Goal: Task Accomplishment & Management: Use online tool/utility

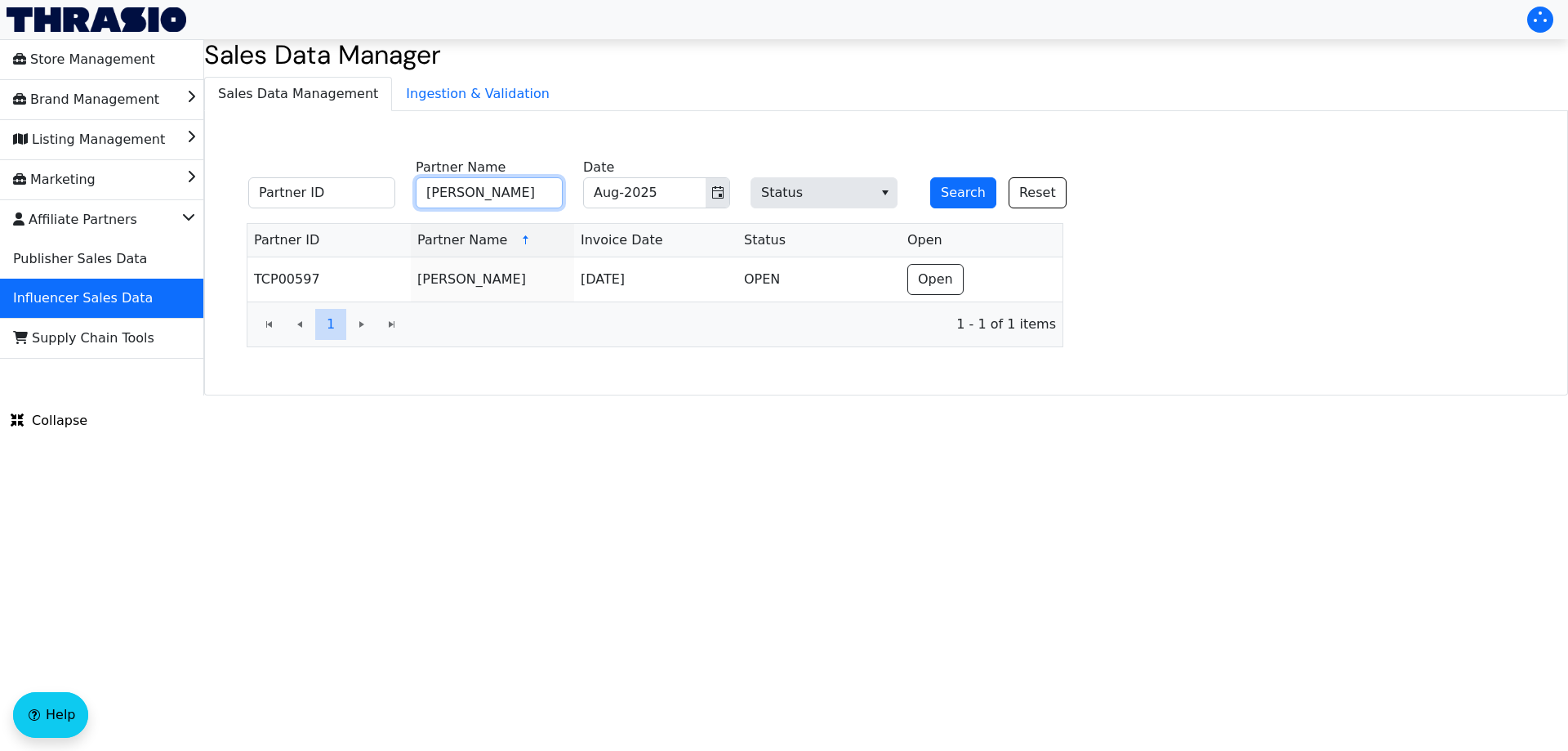
drag, startPoint x: 488, startPoint y: 198, endPoint x: 501, endPoint y: 194, distance: 13.6
click at [489, 198] on input "[PERSON_NAME]" at bounding box center [489, 193] width 147 height 31
paste input "[PERSON_NAME]"
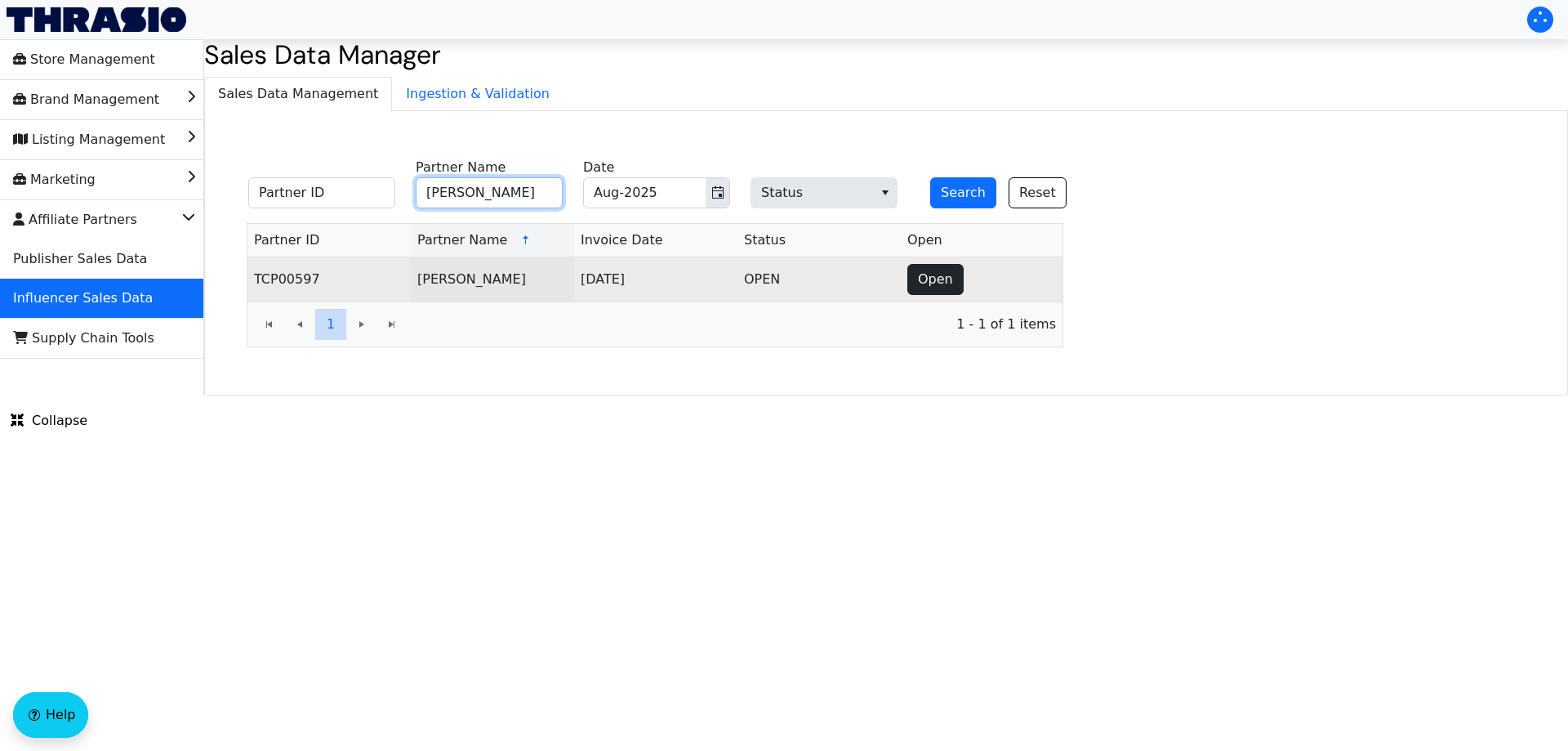
type input "[PERSON_NAME]"
click at [937, 281] on span "Open" at bounding box center [935, 279] width 35 height 19
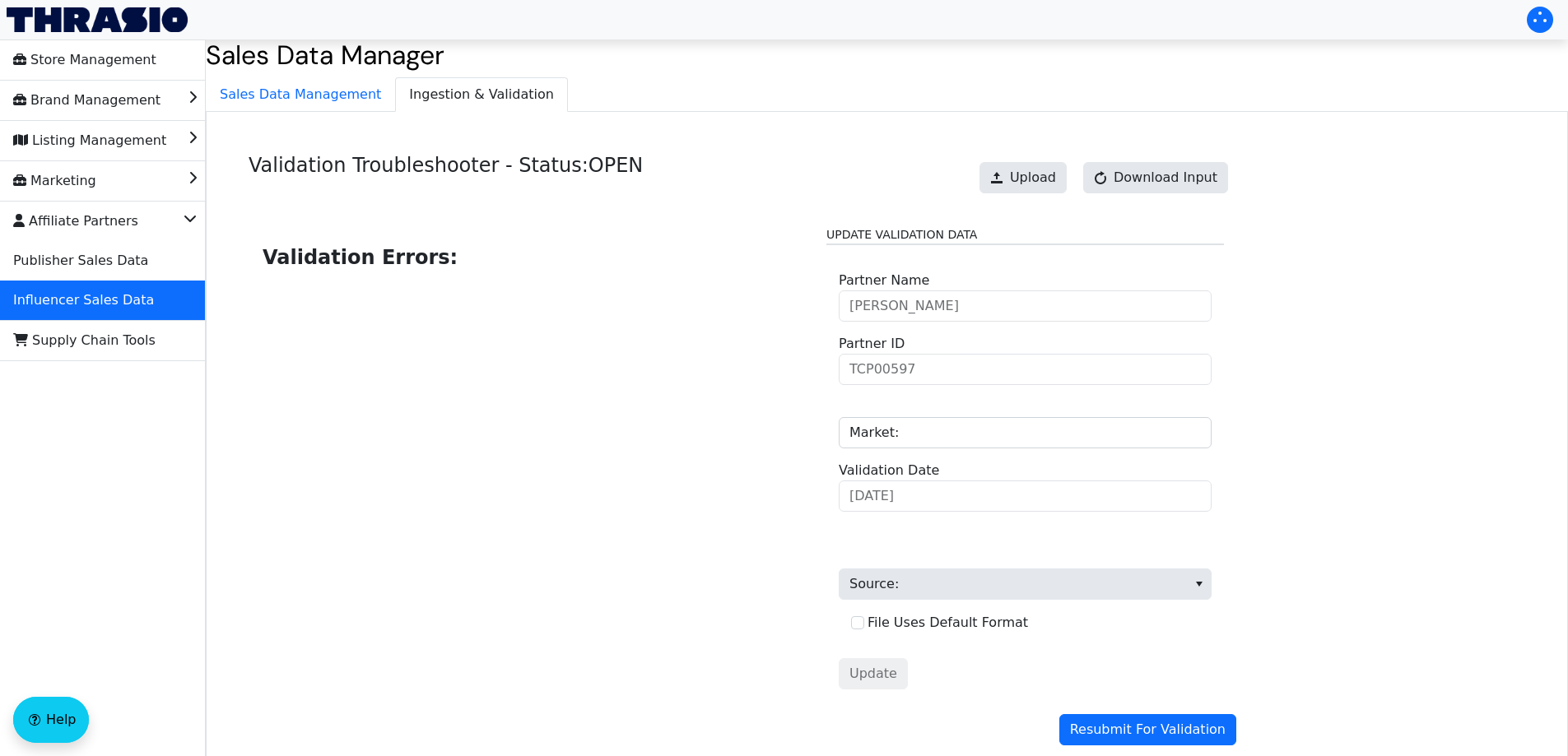
click at [1055, 158] on div "Upload Download Input" at bounding box center [1104, 178] width 265 height 48
click at [1031, 191] on button "Upload" at bounding box center [1023, 177] width 87 height 31
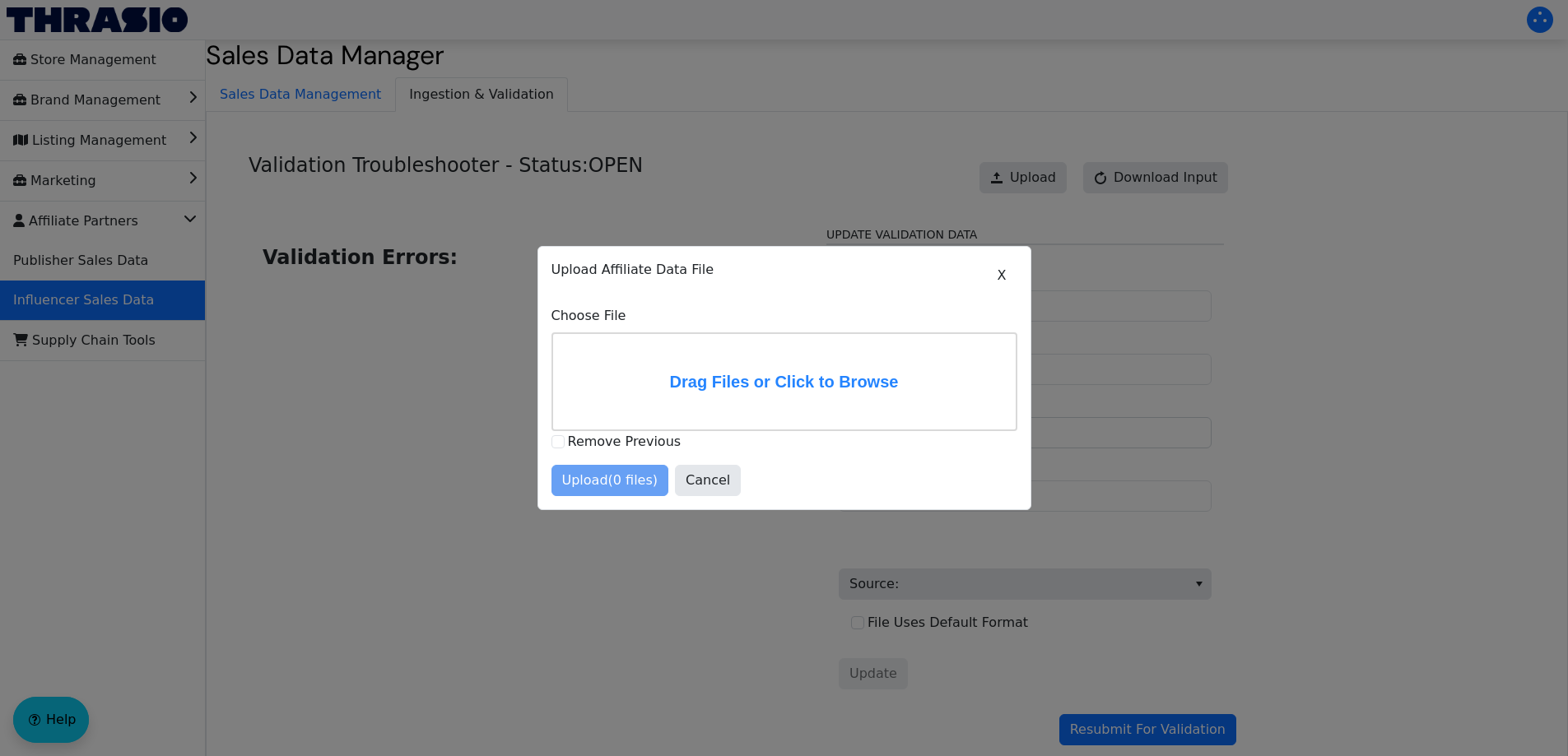
click at [757, 382] on label "Drag Files or Click to Browse" at bounding box center [784, 381] width 463 height 95
click at [0, 0] on input "Drag Files or Click to Browse" at bounding box center [0, 0] width 0 height 0
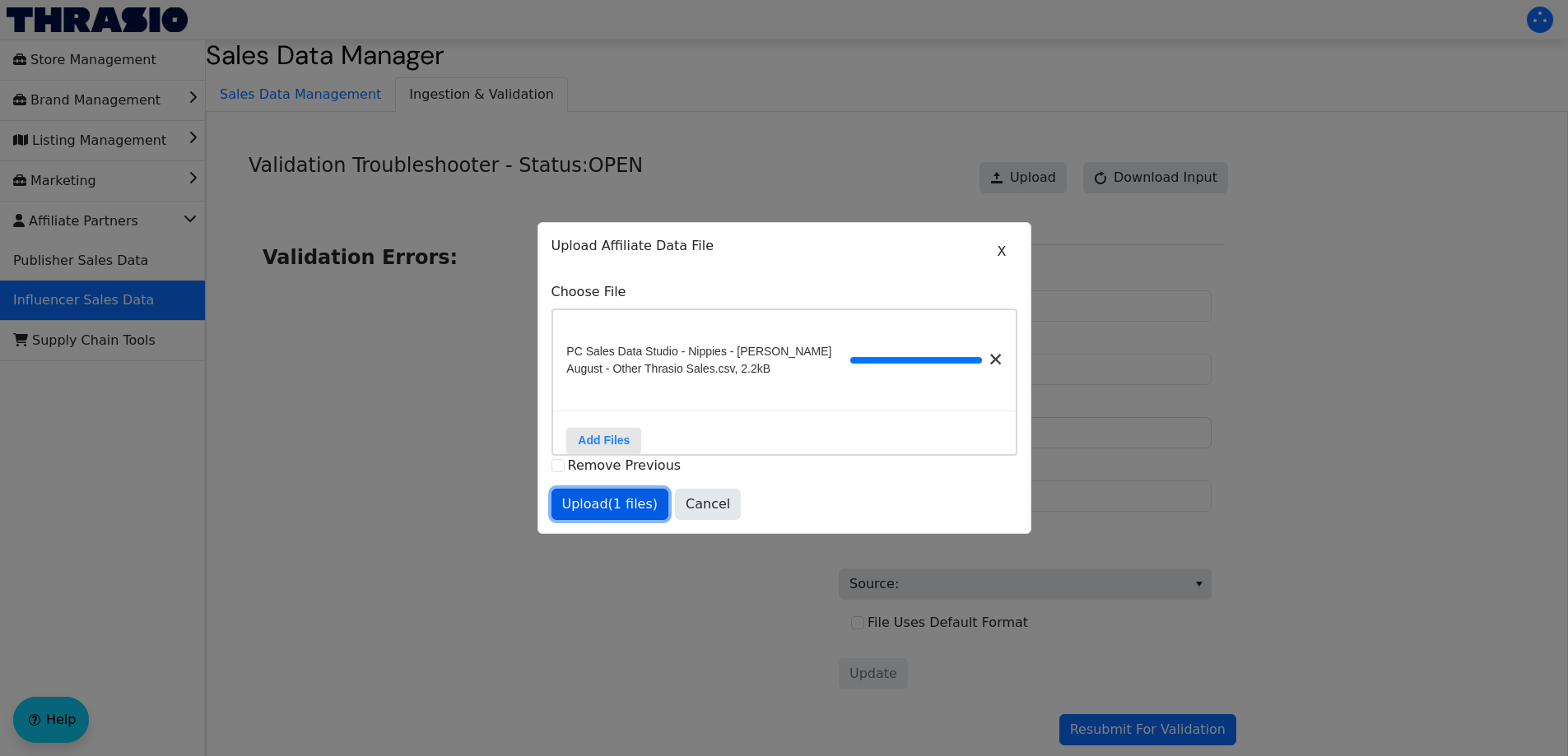
click at [616, 514] on span "Upload (1 files)" at bounding box center [610, 504] width 96 height 19
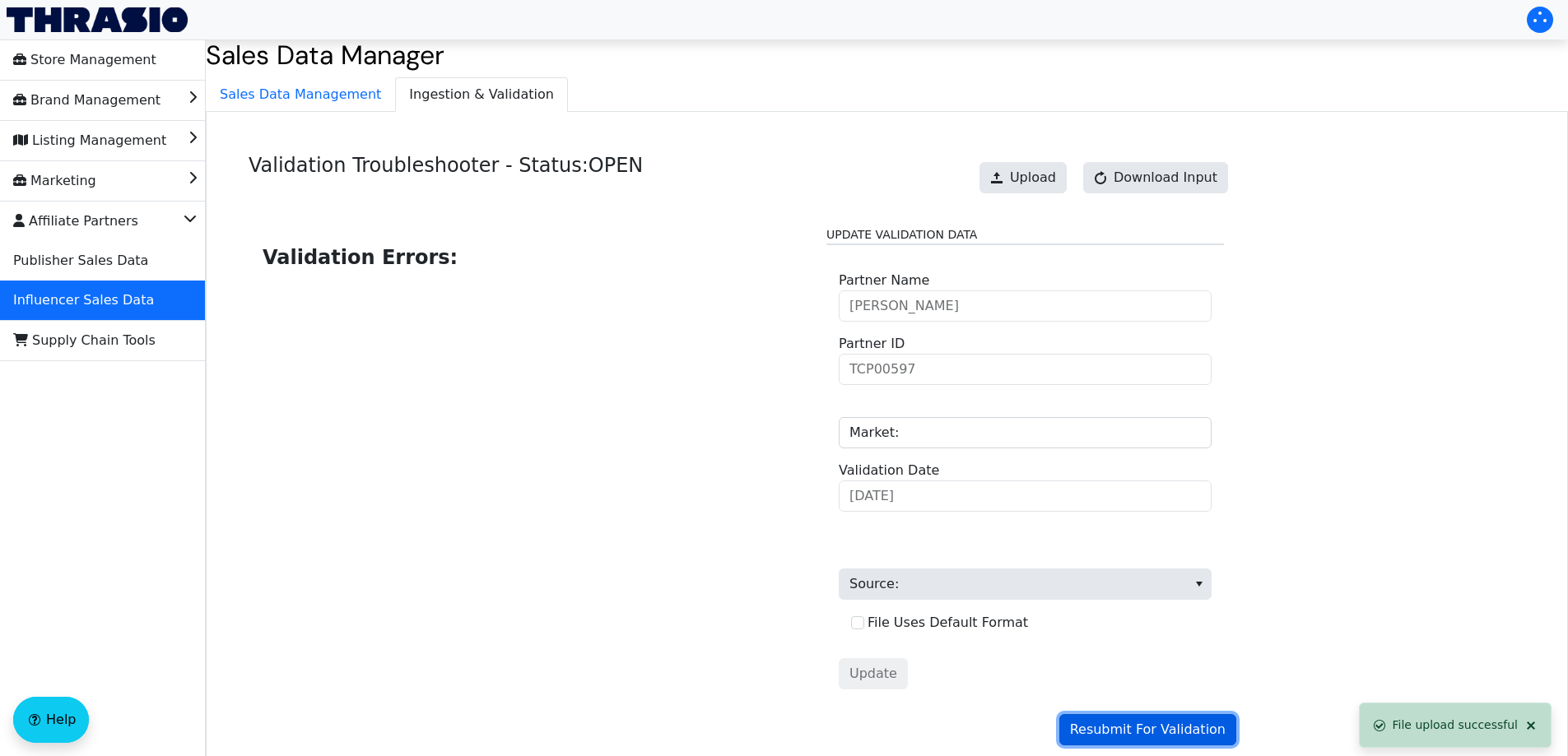
click at [1182, 733] on span "Resubmit For Validation" at bounding box center [1147, 729] width 155 height 19
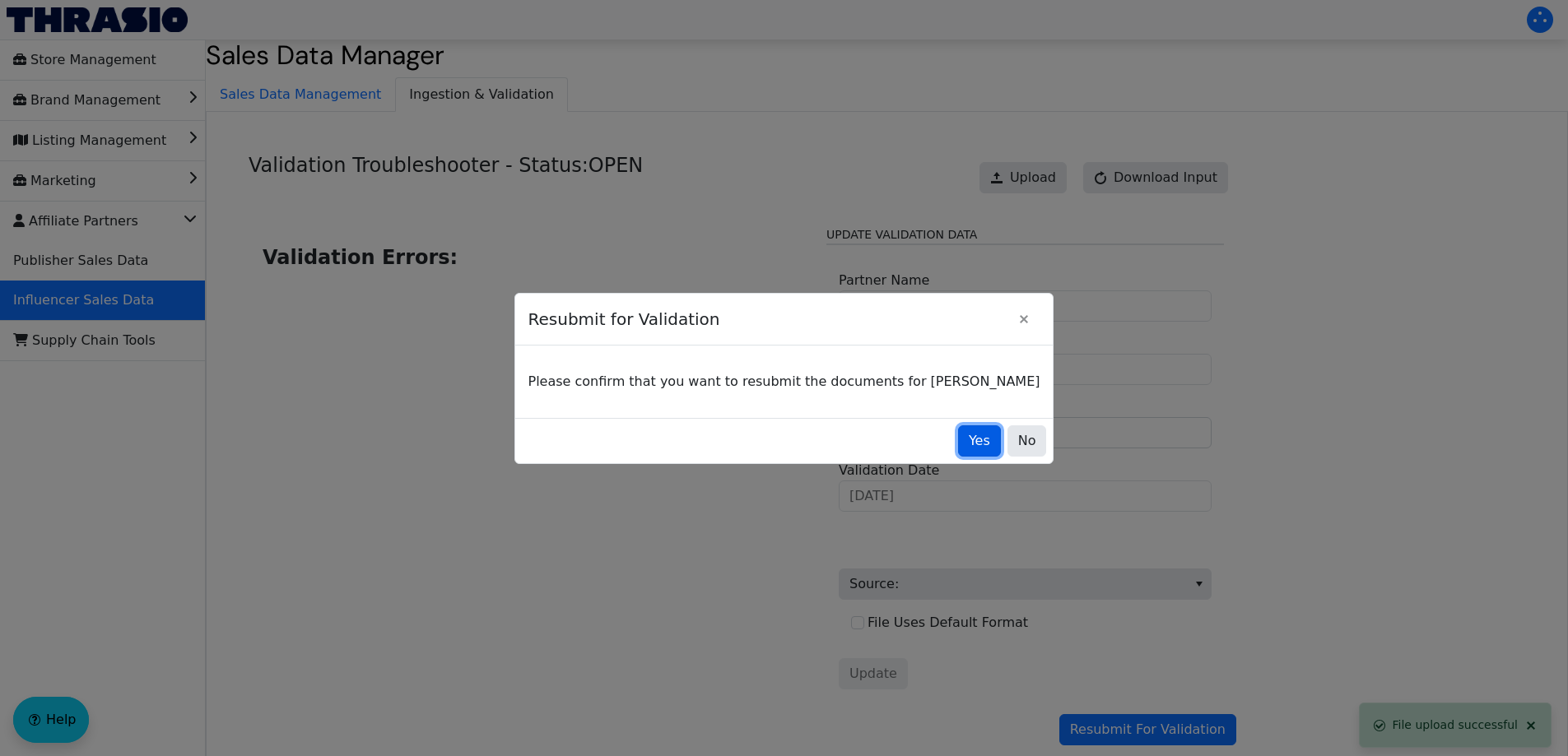
click at [958, 445] on button "Yes" at bounding box center [979, 441] width 43 height 31
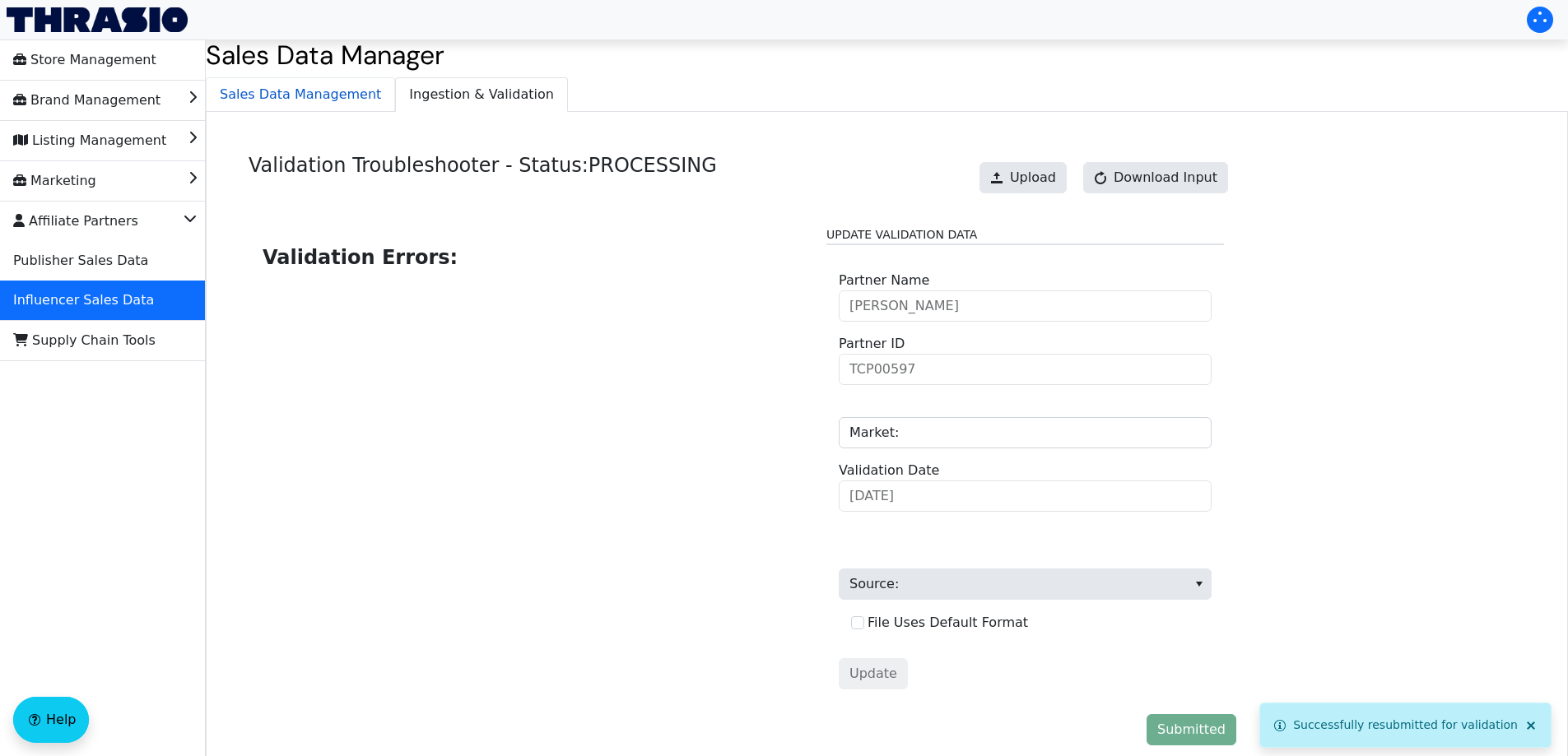
click at [301, 94] on span "Sales Data Management" at bounding box center [300, 94] width 188 height 33
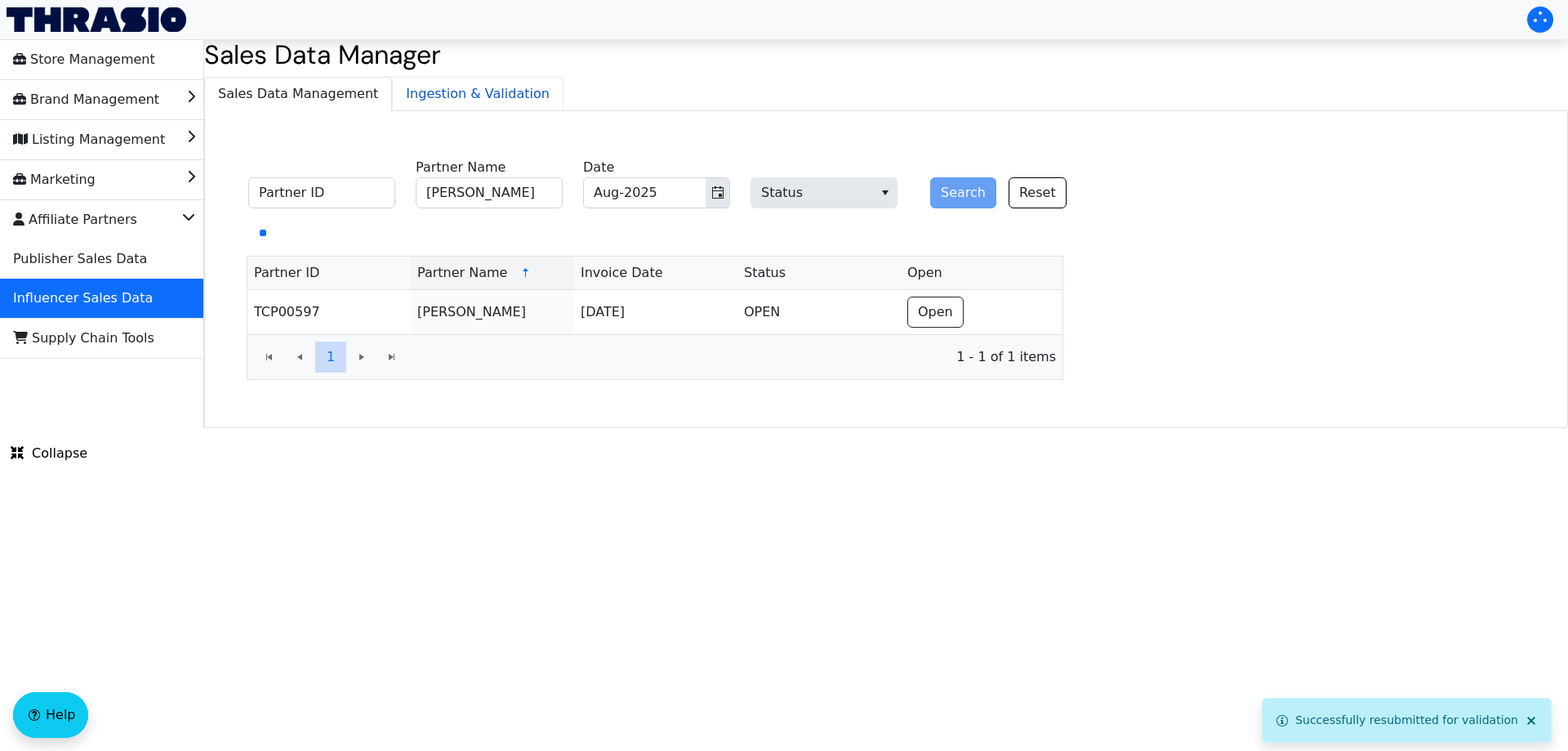
click at [439, 91] on span "Ingestion & Validation" at bounding box center [478, 94] width 170 height 33
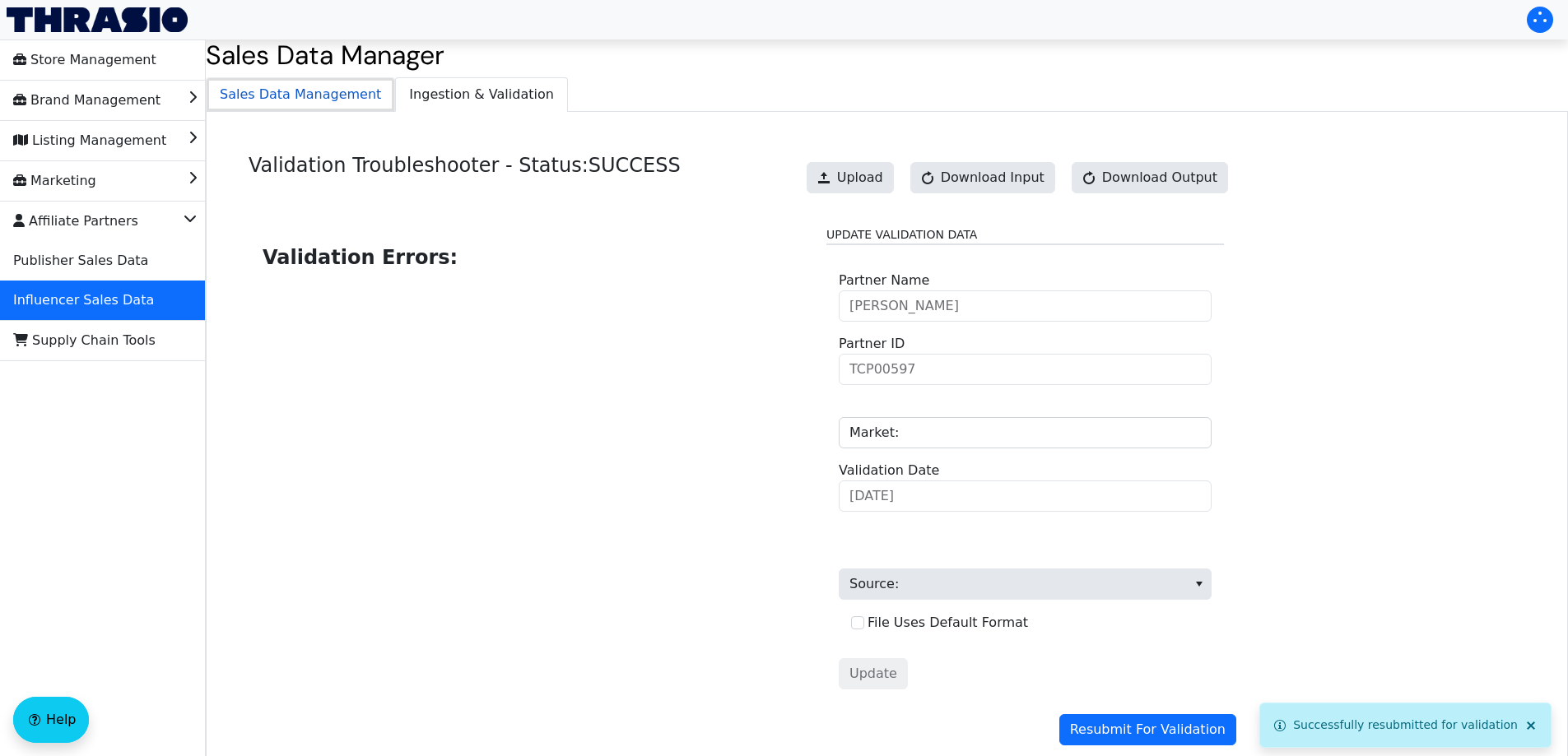
drag, startPoint x: 286, startPoint y: 99, endPoint x: 298, endPoint y: 101, distance: 12.2
click at [287, 99] on span "Sales Data Management" at bounding box center [300, 94] width 188 height 33
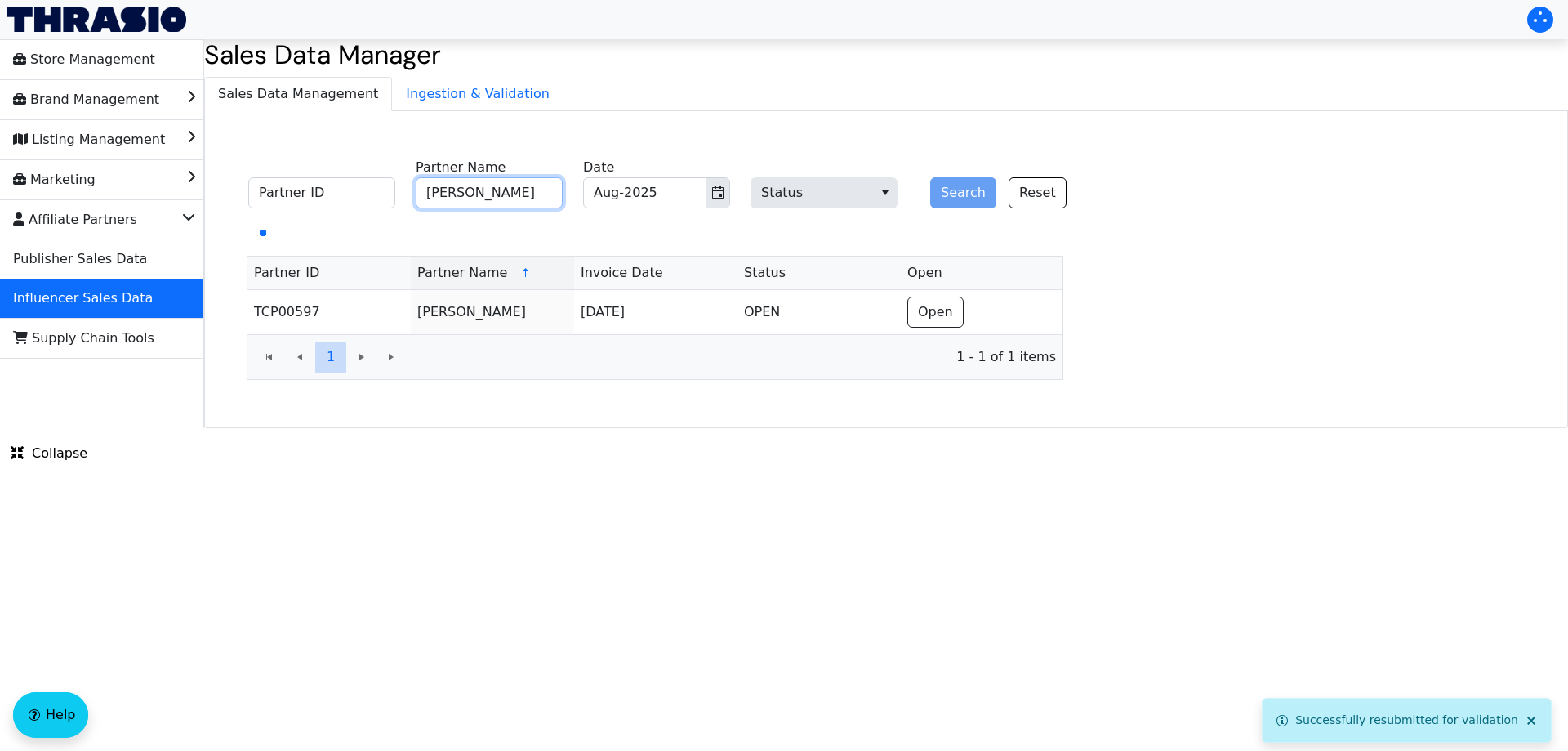
click at [544, 195] on input "[PERSON_NAME]" at bounding box center [489, 193] width 147 height 31
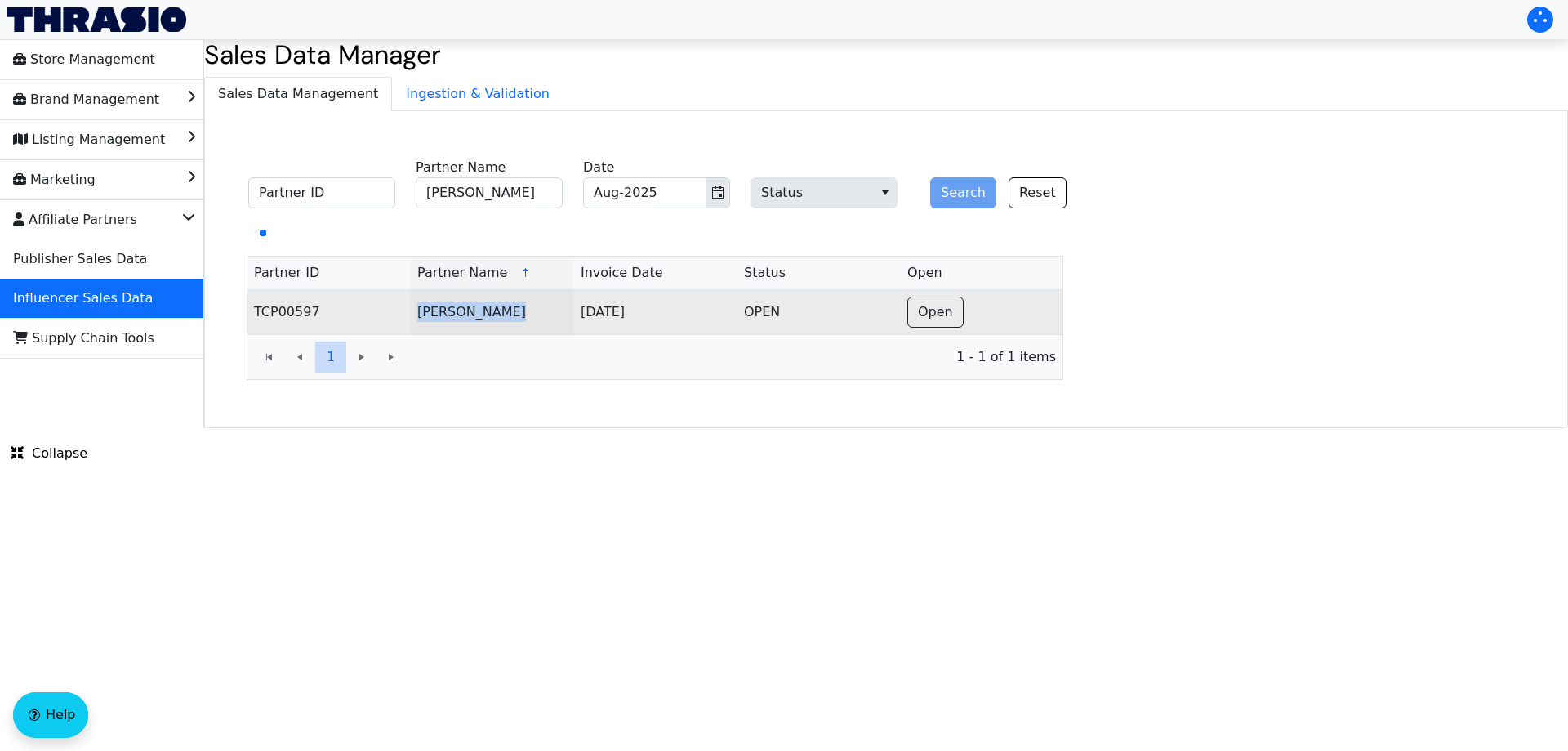
drag, startPoint x: 491, startPoint y: 312, endPoint x: 418, endPoint y: 315, distance: 73.1
click at [407, 315] on tr "TCP00597 [PERSON_NAME][DATE] OPEN Open" at bounding box center [655, 312] width 815 height 44
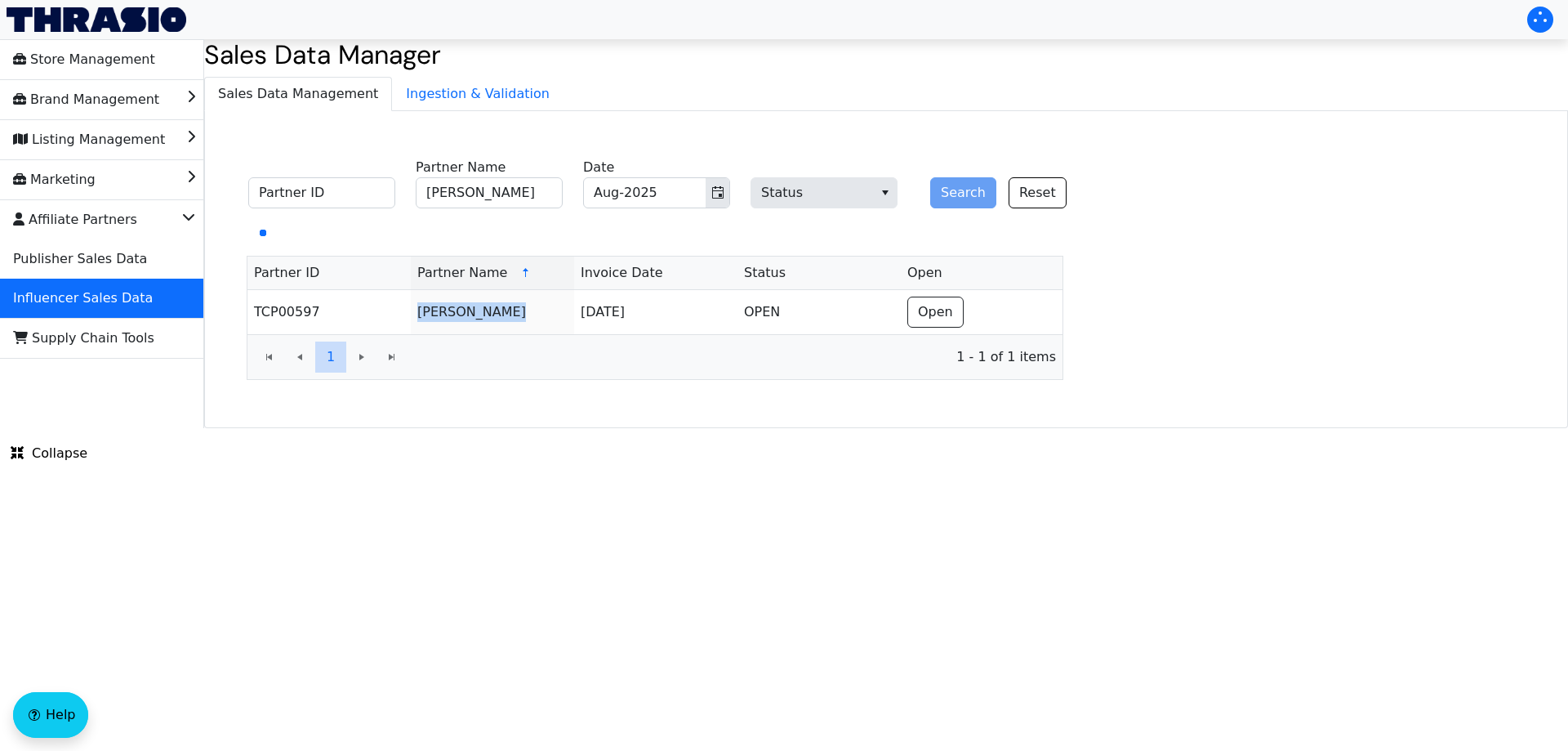
copy tr "[PERSON_NAME]"
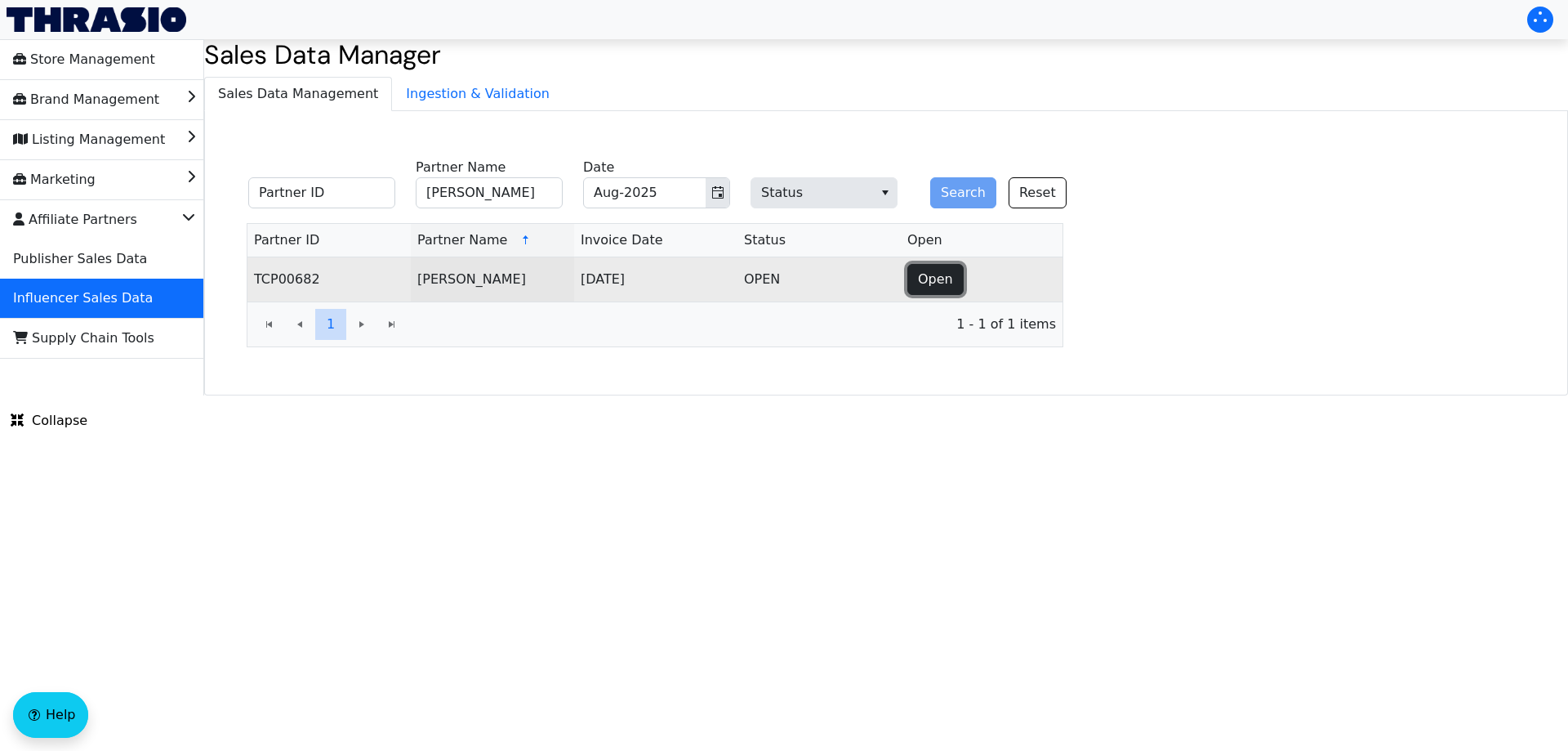
click at [913, 275] on button "Open" at bounding box center [935, 279] width 56 height 31
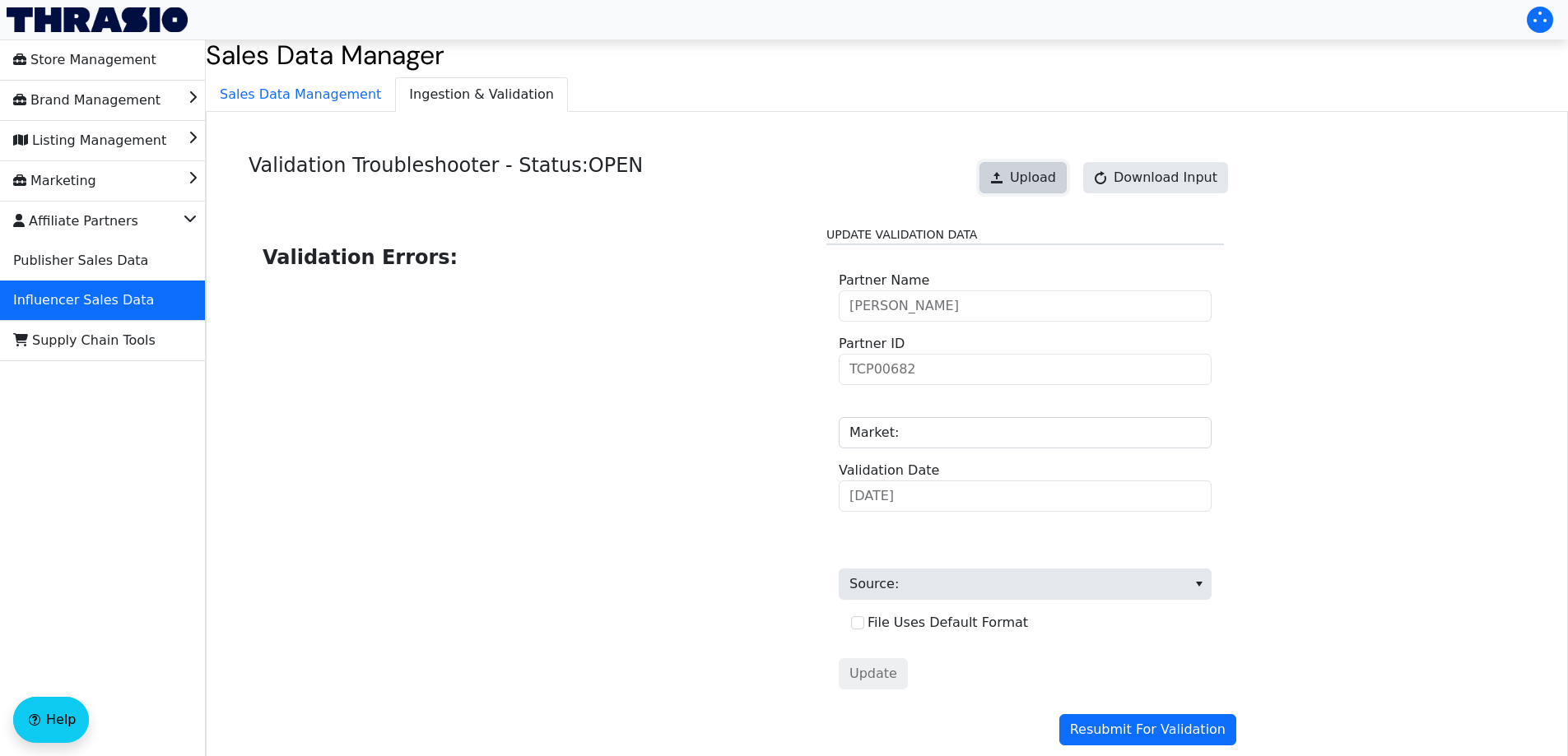
click at [1019, 178] on button "Upload" at bounding box center [1023, 177] width 87 height 31
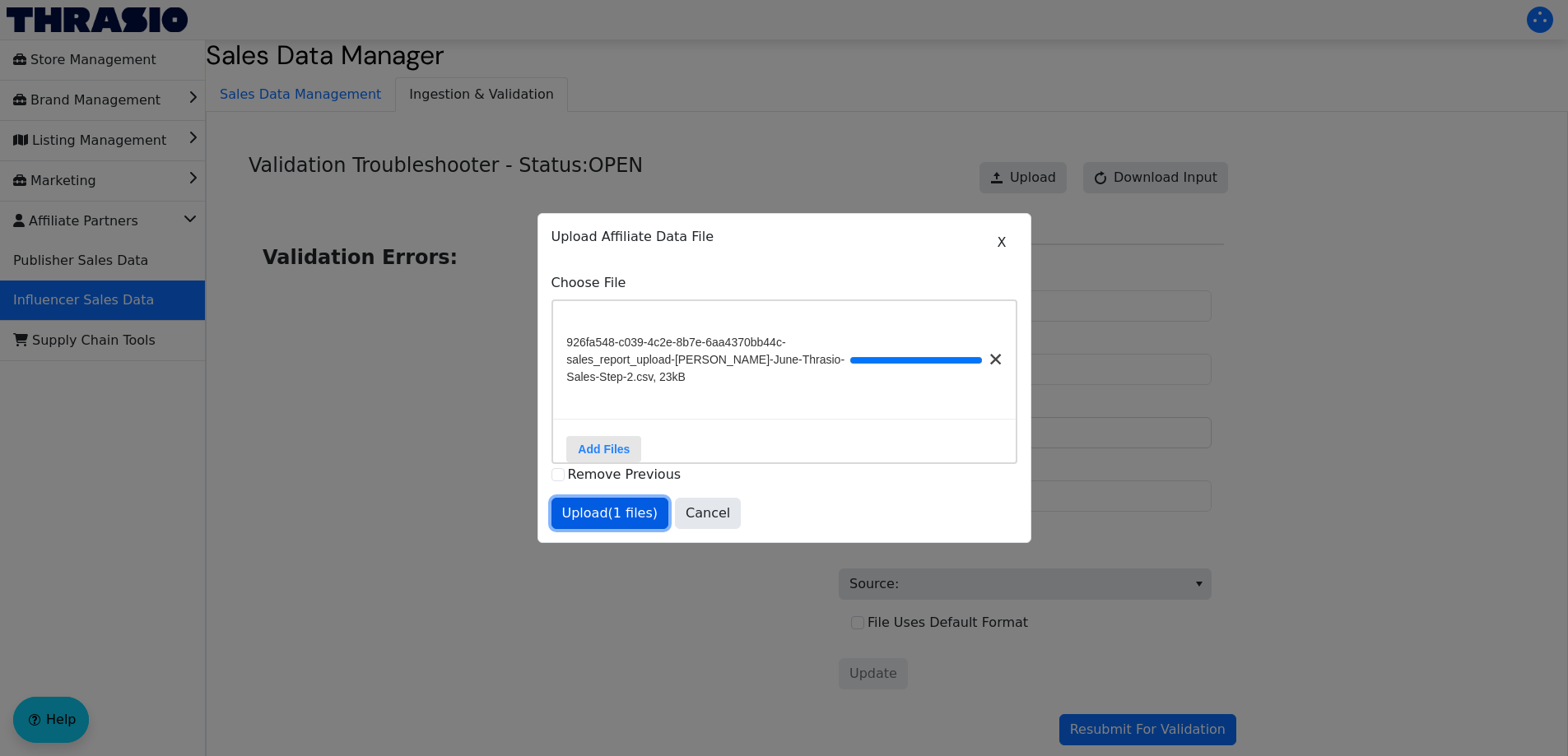
click at [611, 509] on button "Upload (1 files)" at bounding box center [610, 513] width 118 height 31
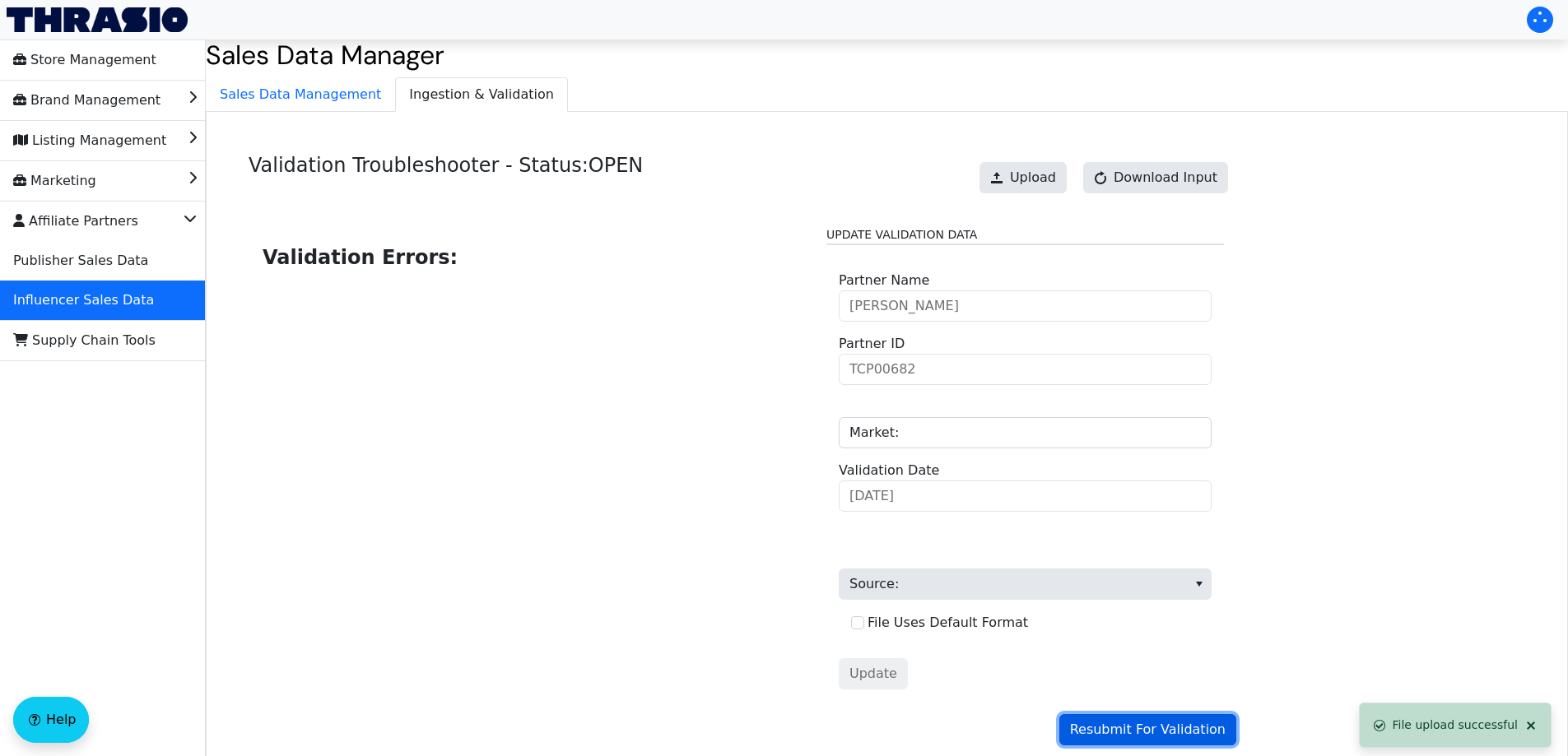
click at [1136, 724] on span "Resubmit For Validation" at bounding box center [1147, 729] width 155 height 19
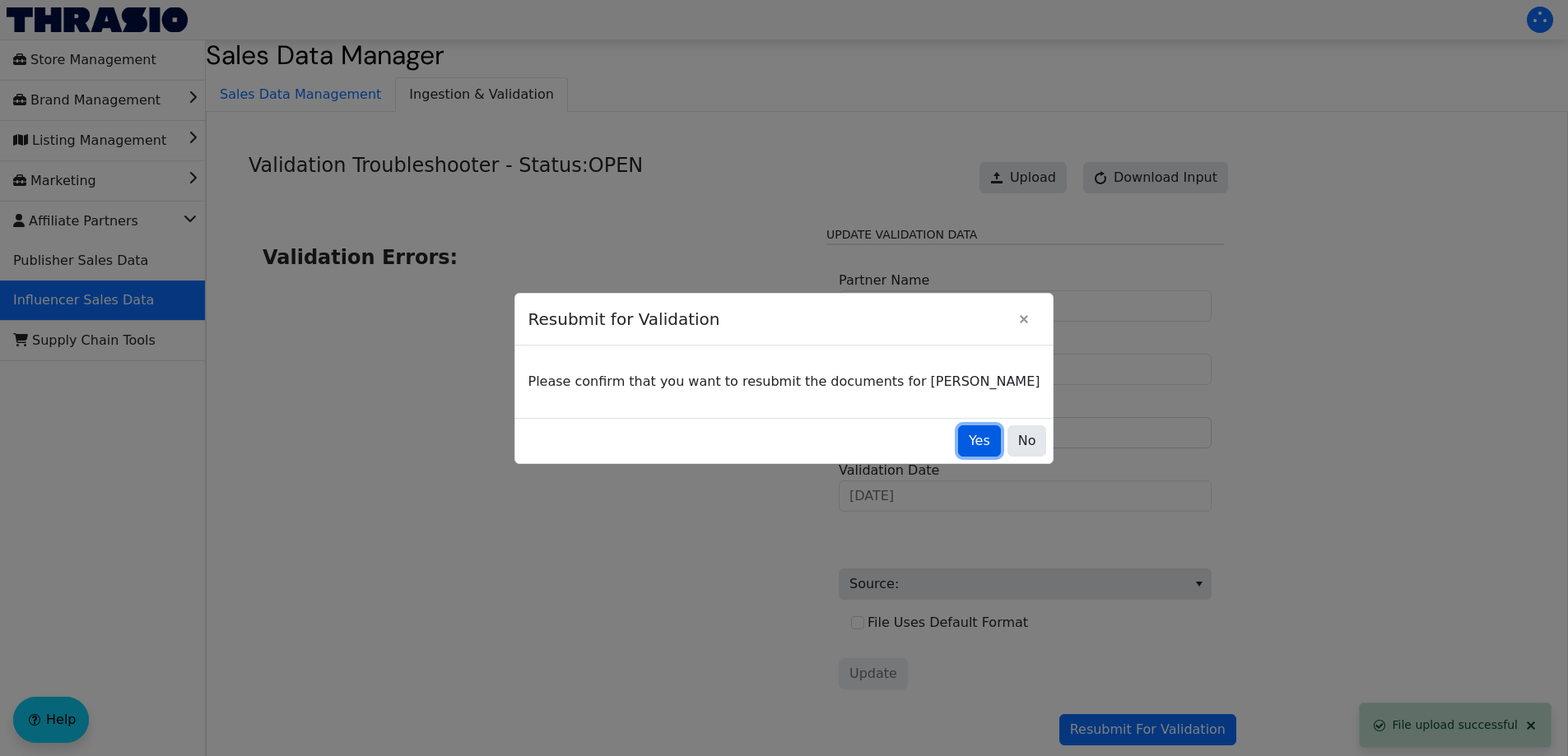
click at [958, 437] on button "Yes" at bounding box center [979, 441] width 43 height 31
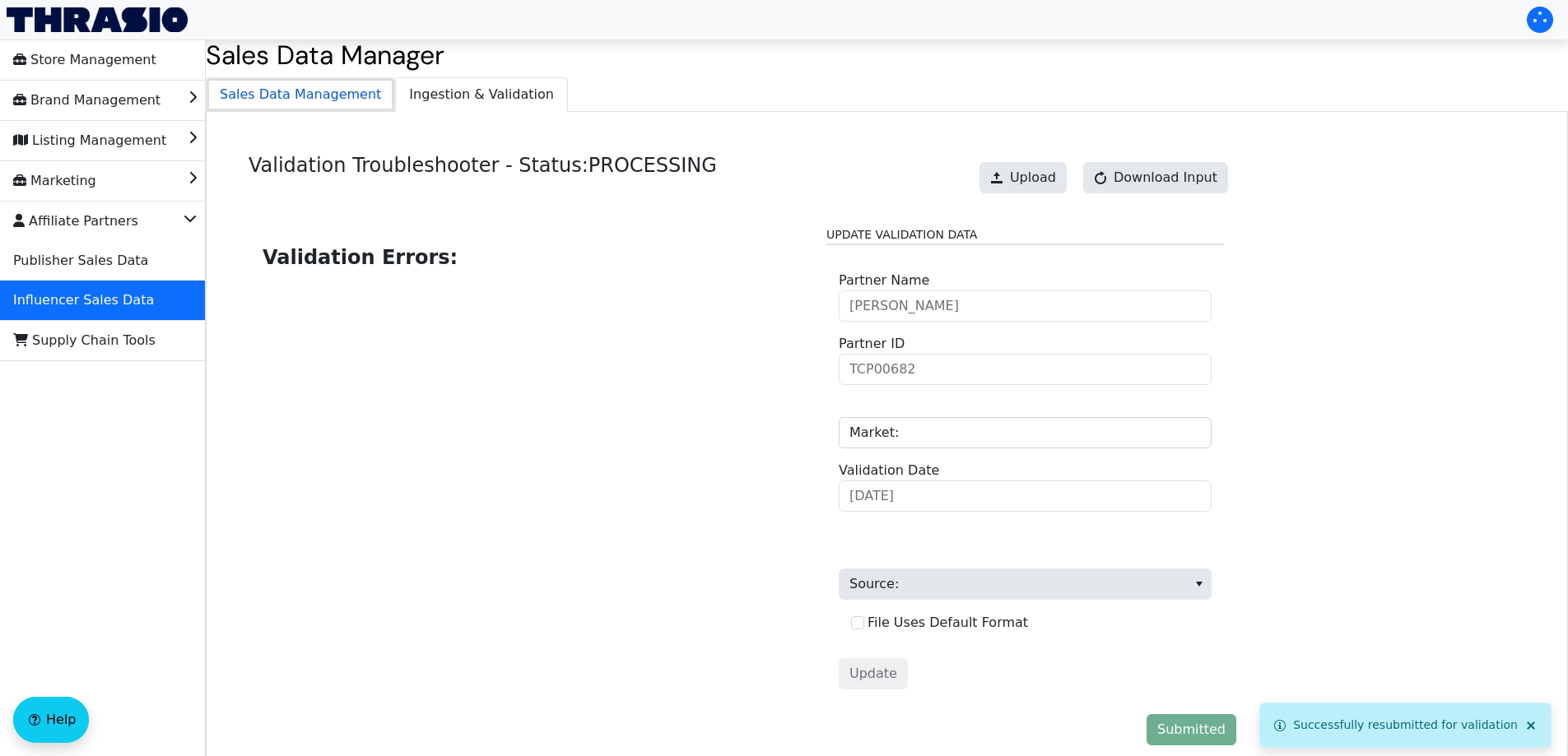
click at [334, 108] on span "Sales Data Management" at bounding box center [300, 94] width 188 height 33
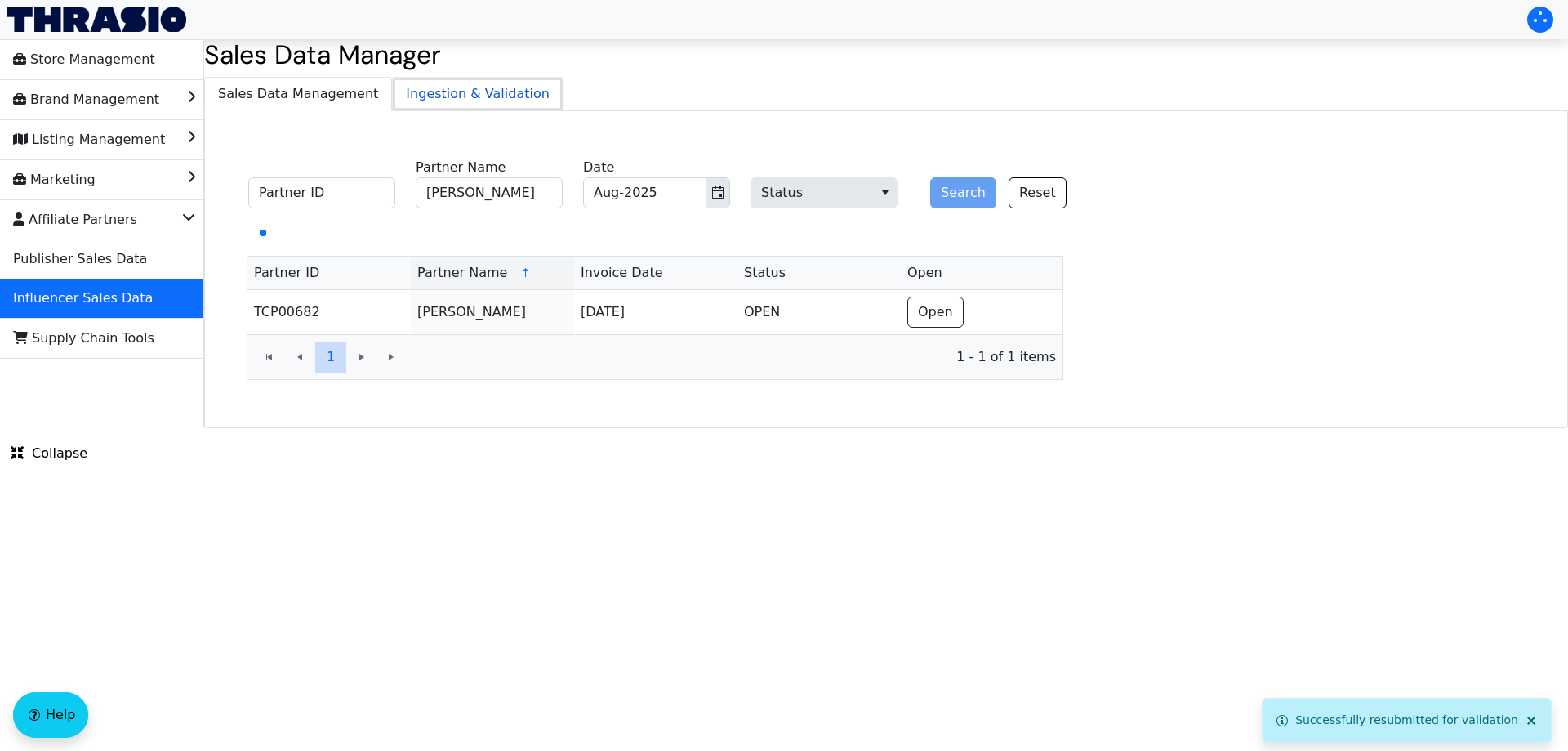
click at [437, 92] on span "Ingestion & Validation" at bounding box center [478, 94] width 170 height 33
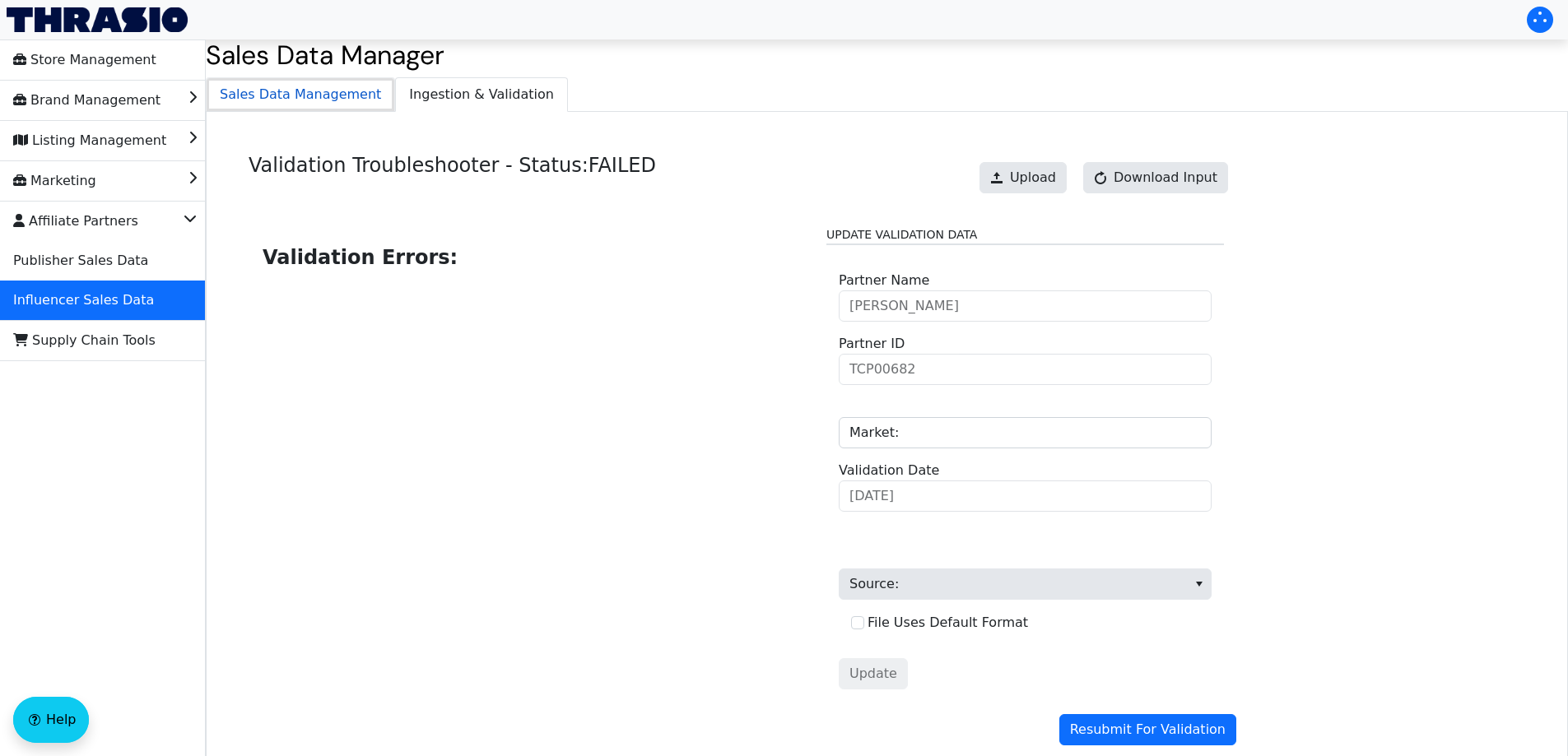
click at [315, 88] on span "Sales Data Management" at bounding box center [300, 94] width 188 height 33
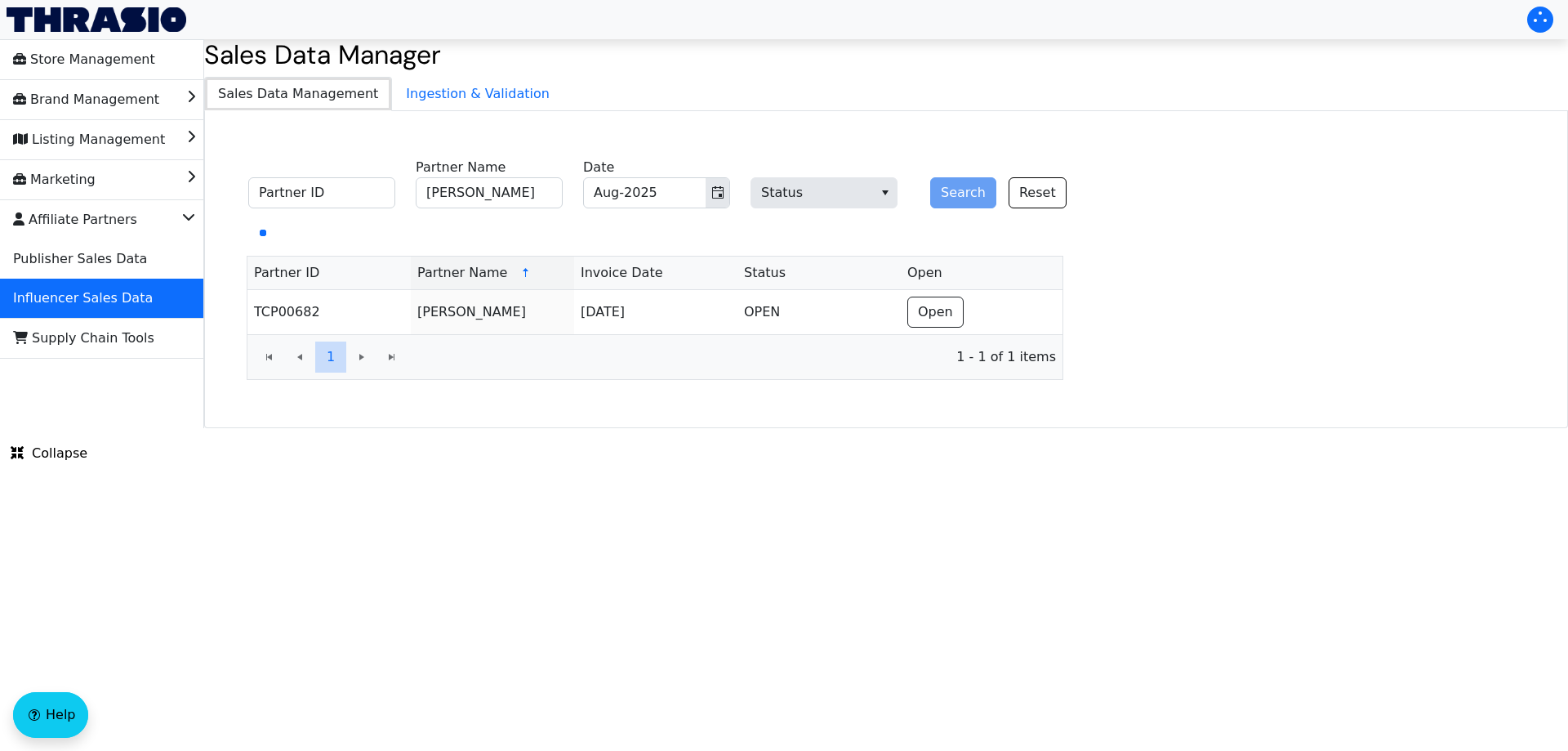
click at [730, 187] on fieldset "Partner ID [PERSON_NAME] Partner Name Aug-2025 Date Status Search Reset" at bounding box center [667, 185] width 857 height 64
click at [720, 192] on icon "Toggle calendar" at bounding box center [718, 193] width 13 height 13
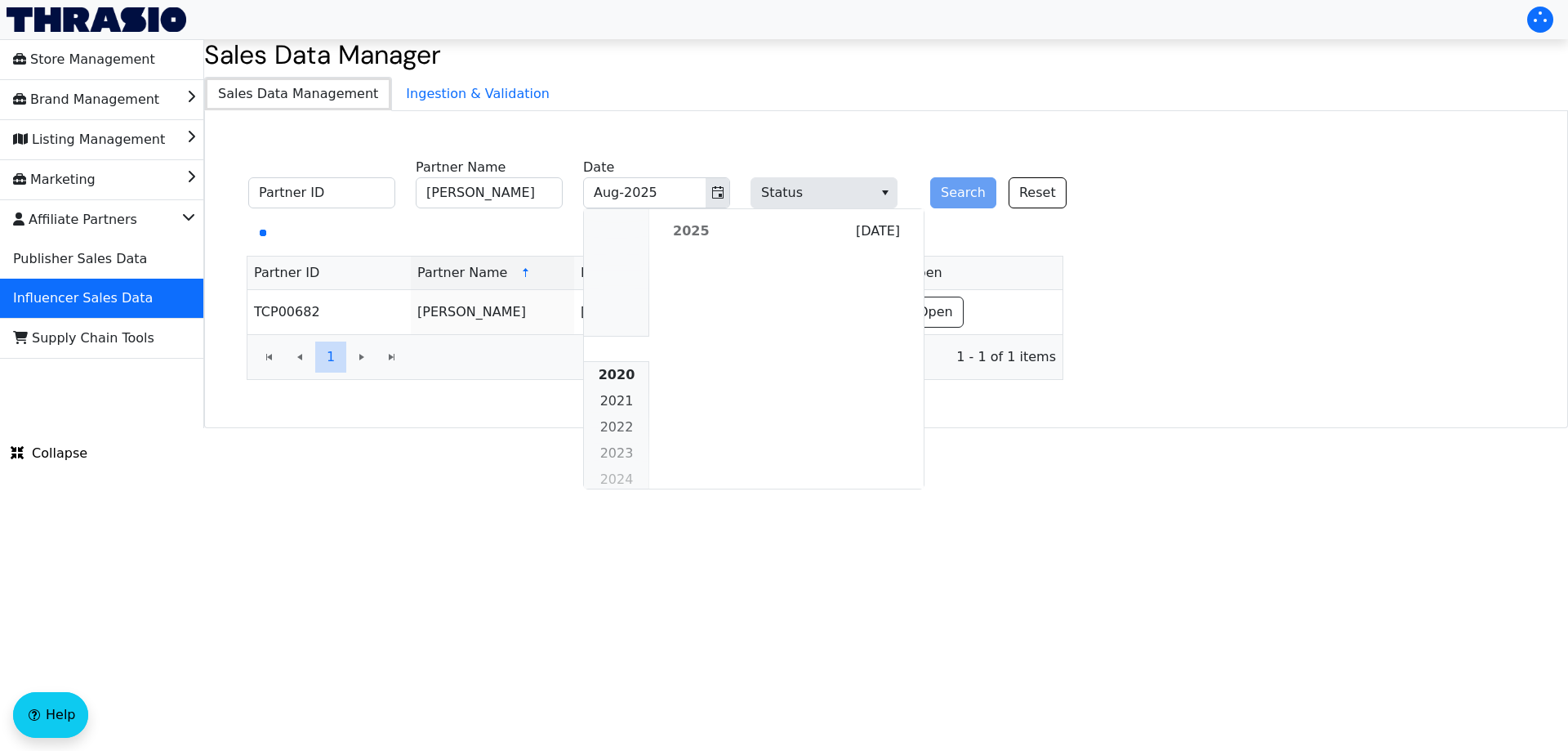
scroll to position [1491, 0]
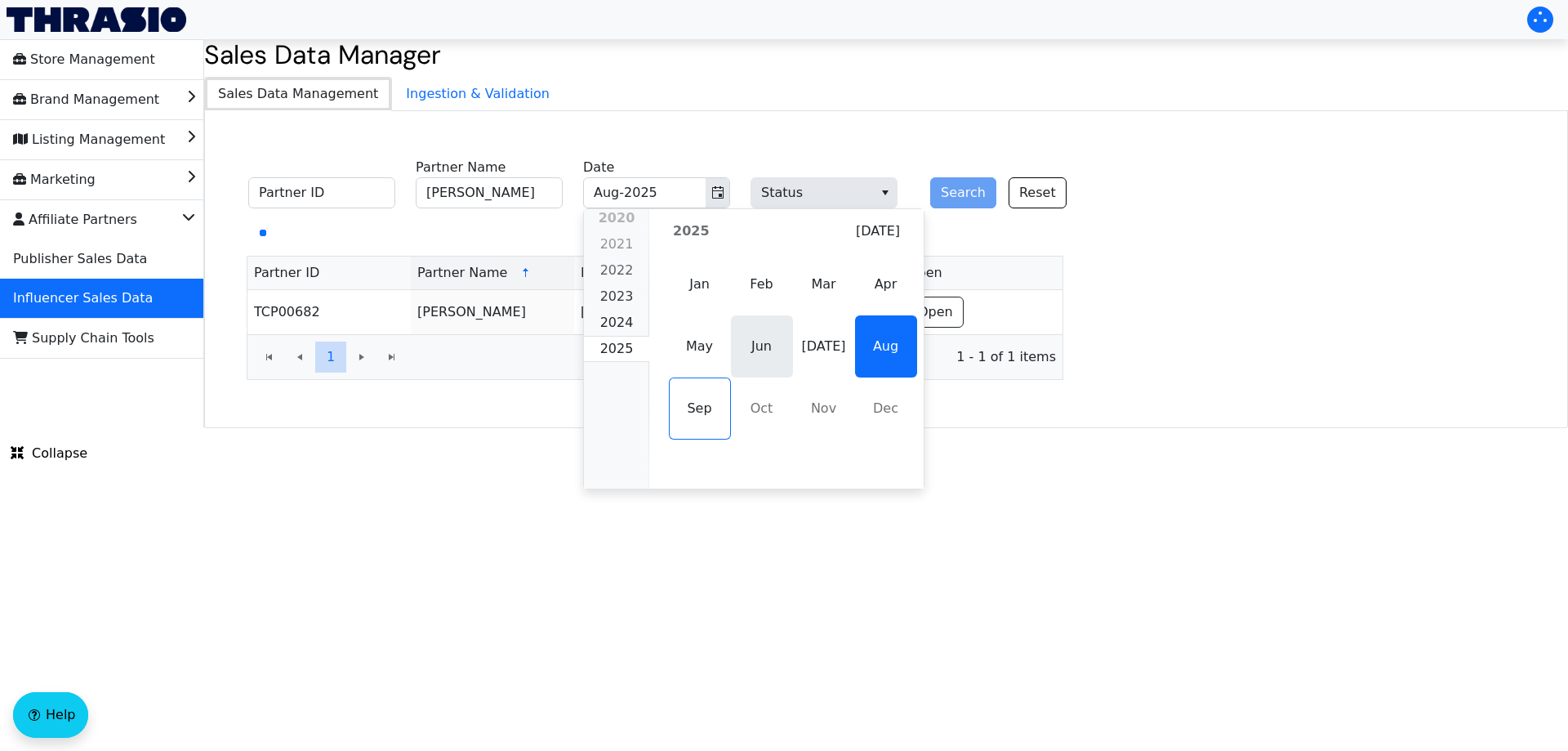
click at [752, 355] on span "Jun" at bounding box center [762, 347] width 62 height 62
type input "Jun-2025"
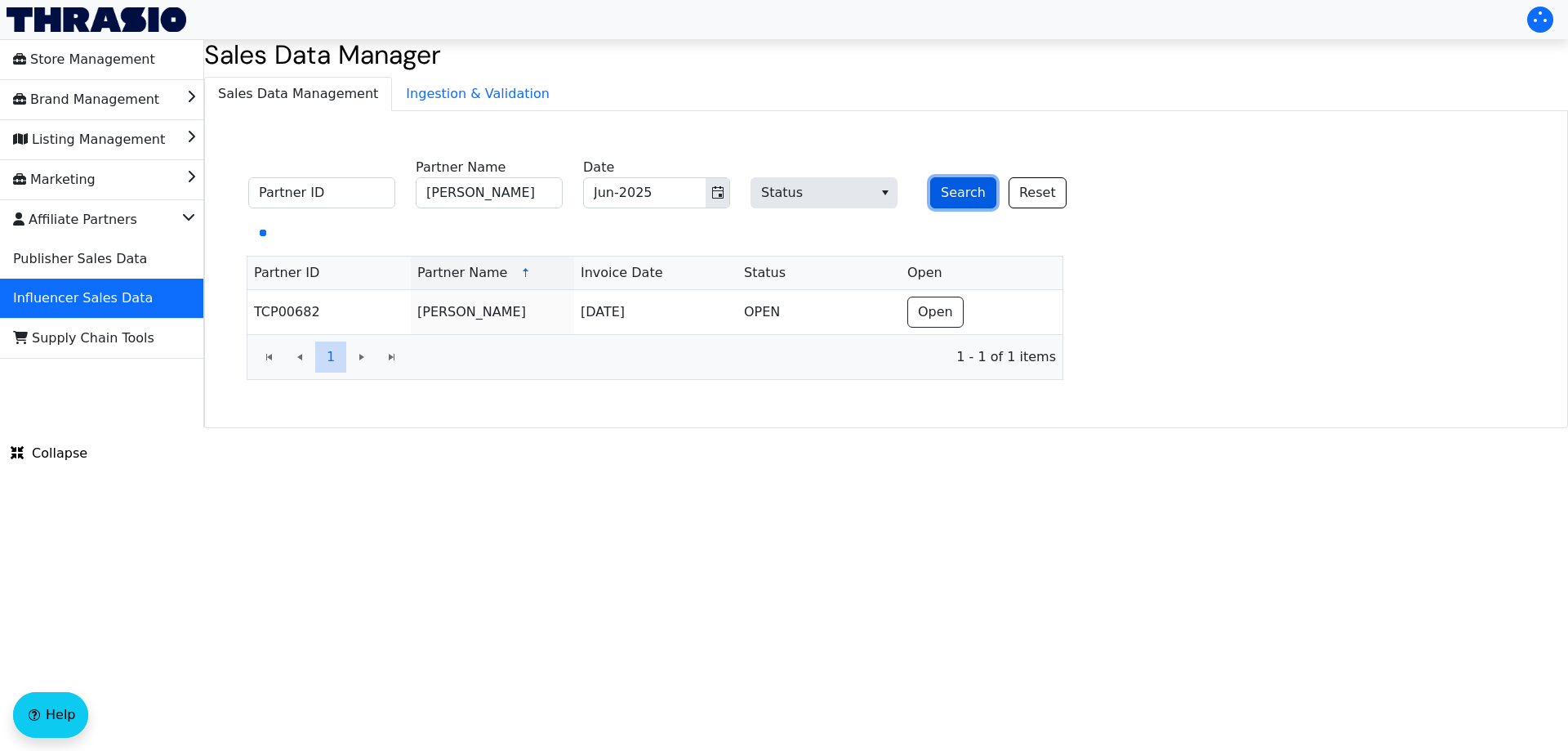
click at [961, 185] on button "Search" at bounding box center [963, 193] width 66 height 31
click at [952, 188] on button "Search" at bounding box center [963, 193] width 66 height 31
drag, startPoint x: 952, startPoint y: 188, endPoint x: 1125, endPoint y: 33, distance: 232.3
click at [975, 166] on div "Search Reset" at bounding box center [992, 183] width 147 height 51
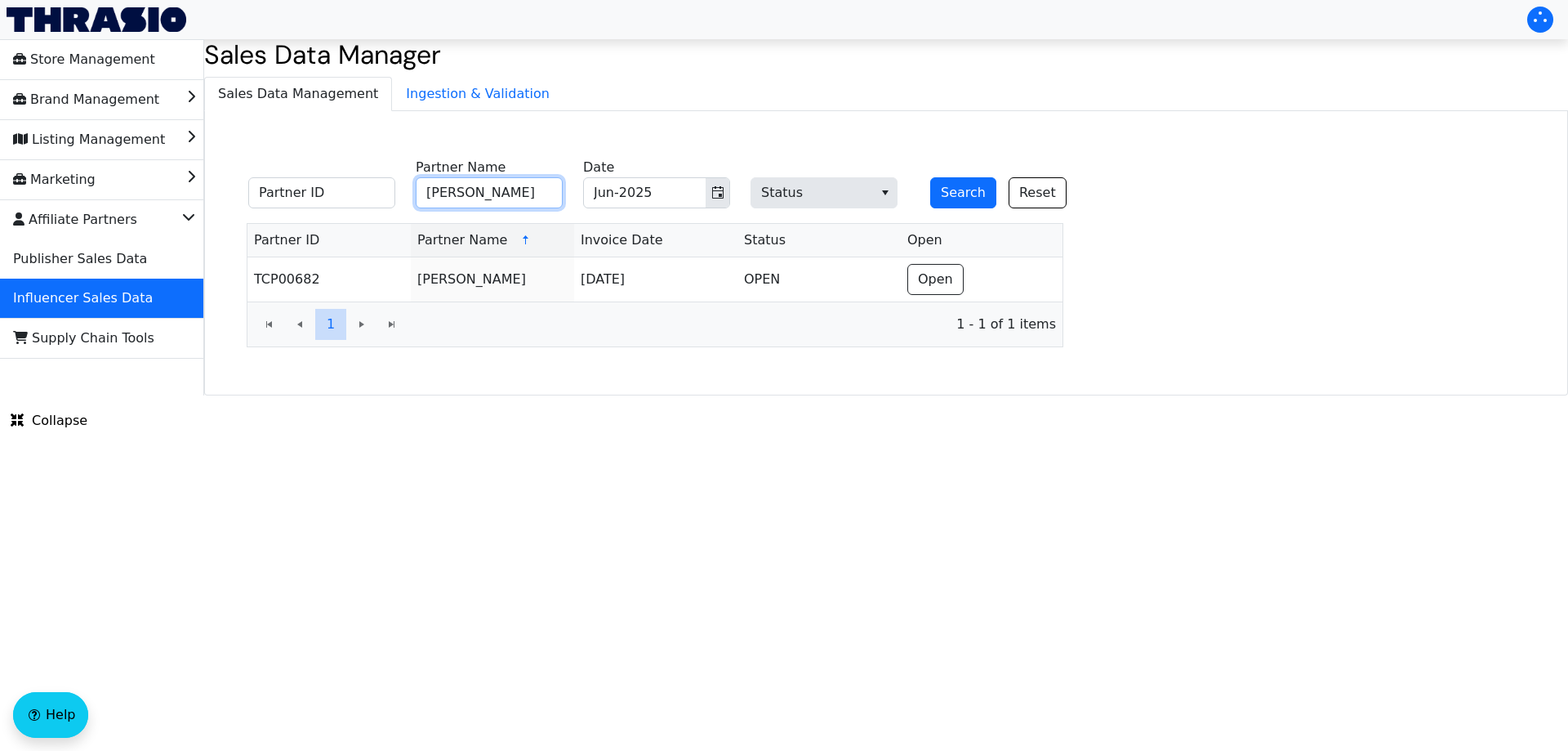
click at [510, 186] on input "[PERSON_NAME]" at bounding box center [489, 193] width 147 height 31
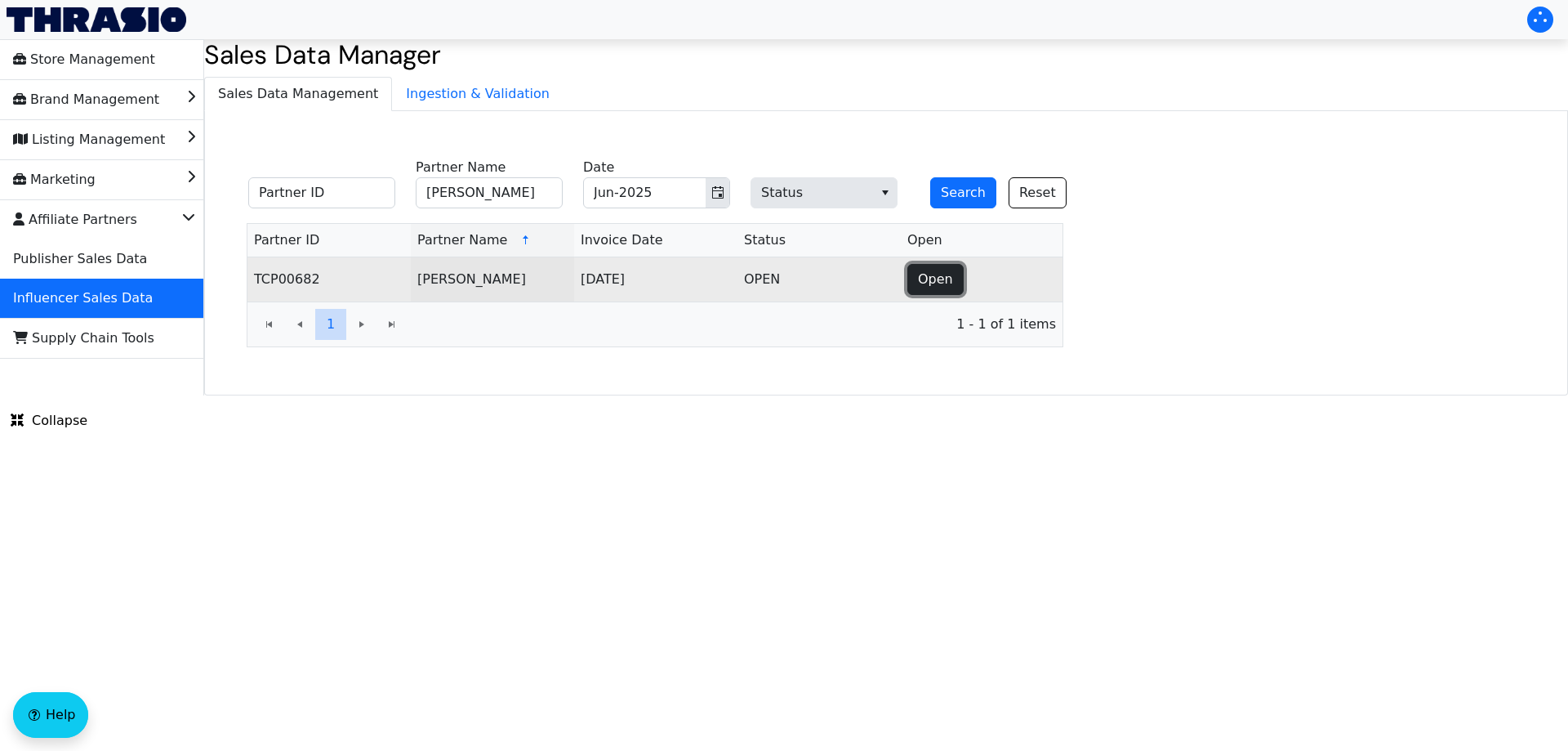
click at [932, 276] on span "Open" at bounding box center [935, 279] width 35 height 19
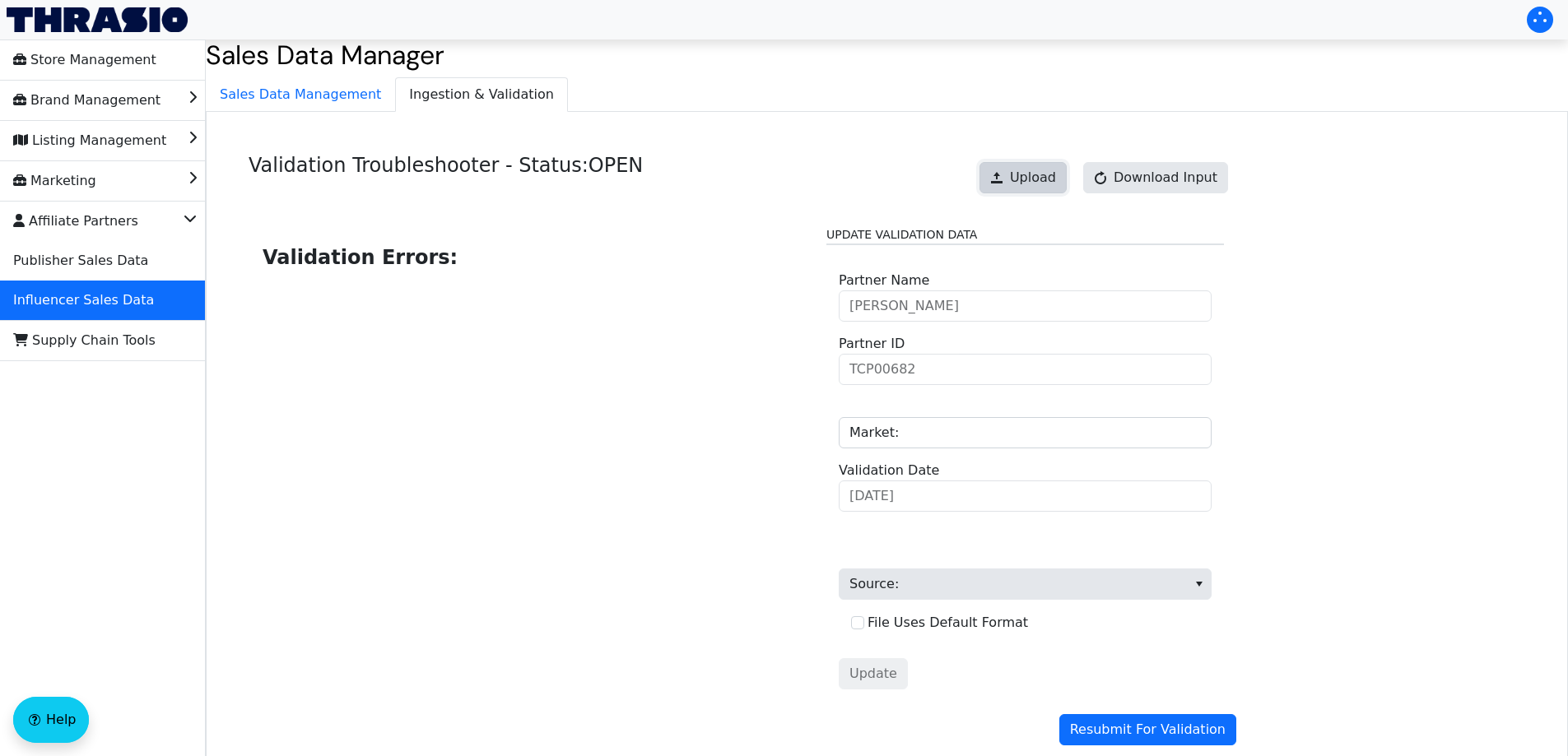
click at [1055, 180] on span "Upload" at bounding box center [1033, 177] width 46 height 19
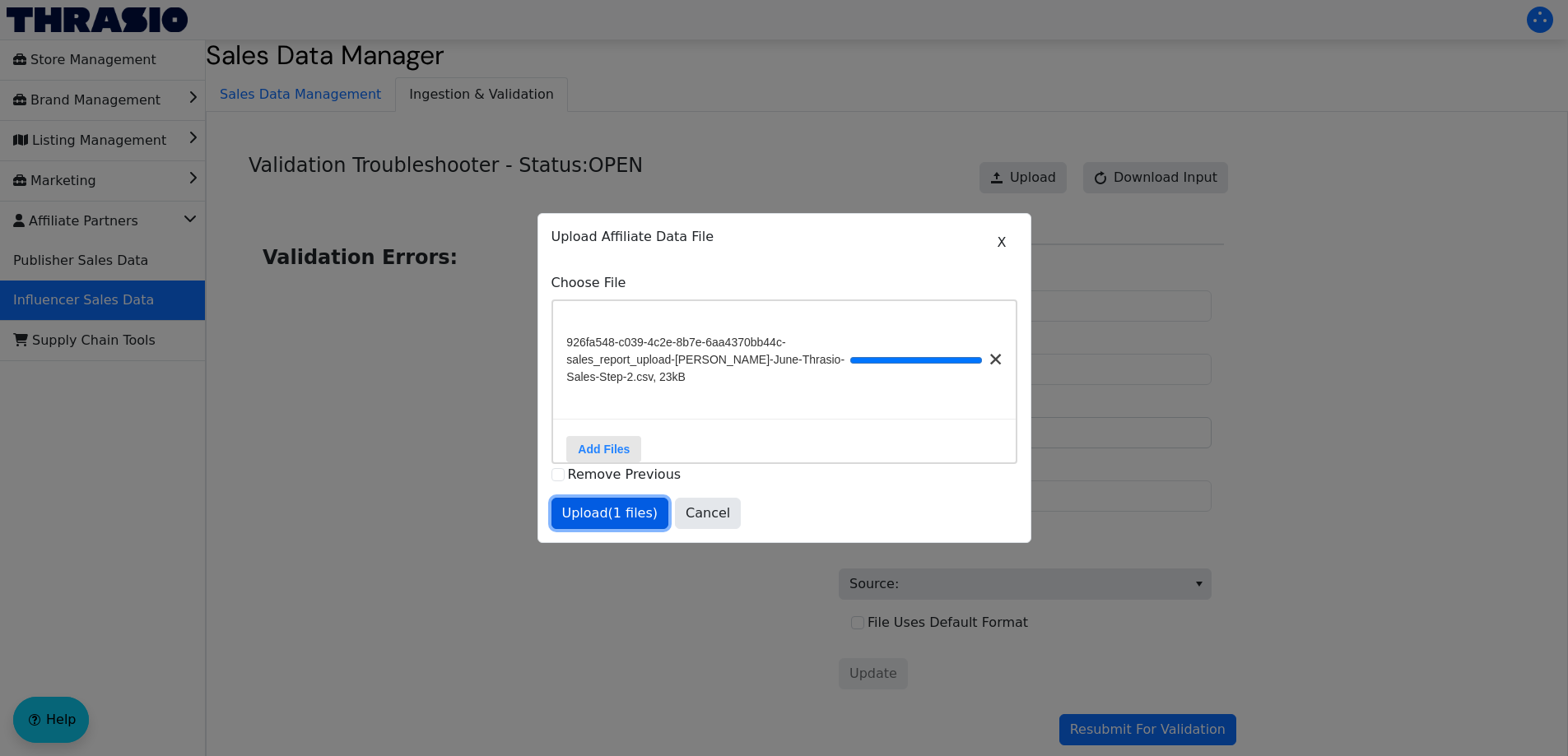
click at [614, 523] on span "Upload (1 files)" at bounding box center [610, 512] width 96 height 19
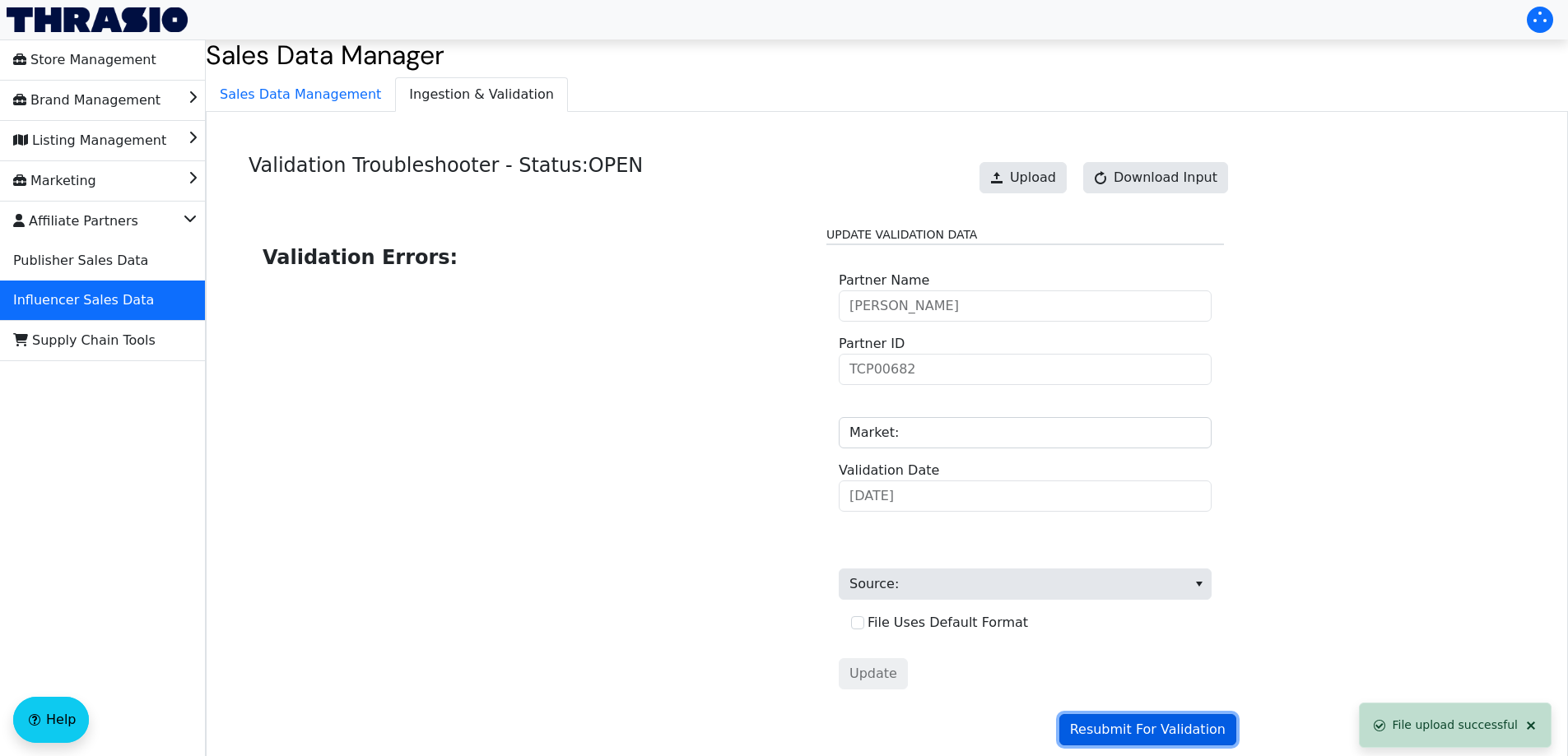
click at [1118, 726] on span "Resubmit For Validation" at bounding box center [1147, 729] width 155 height 19
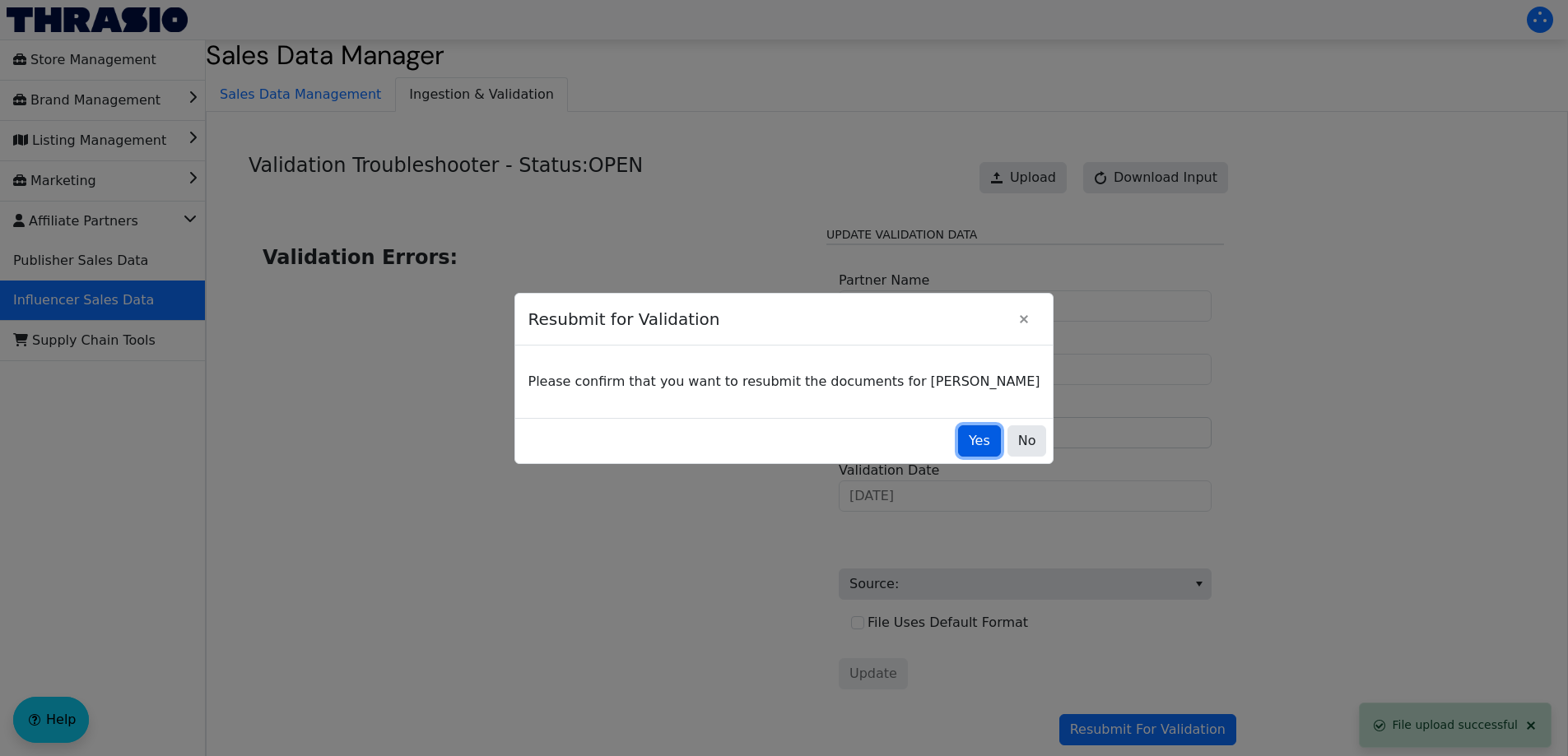
click at [958, 450] on button "Yes" at bounding box center [979, 441] width 43 height 31
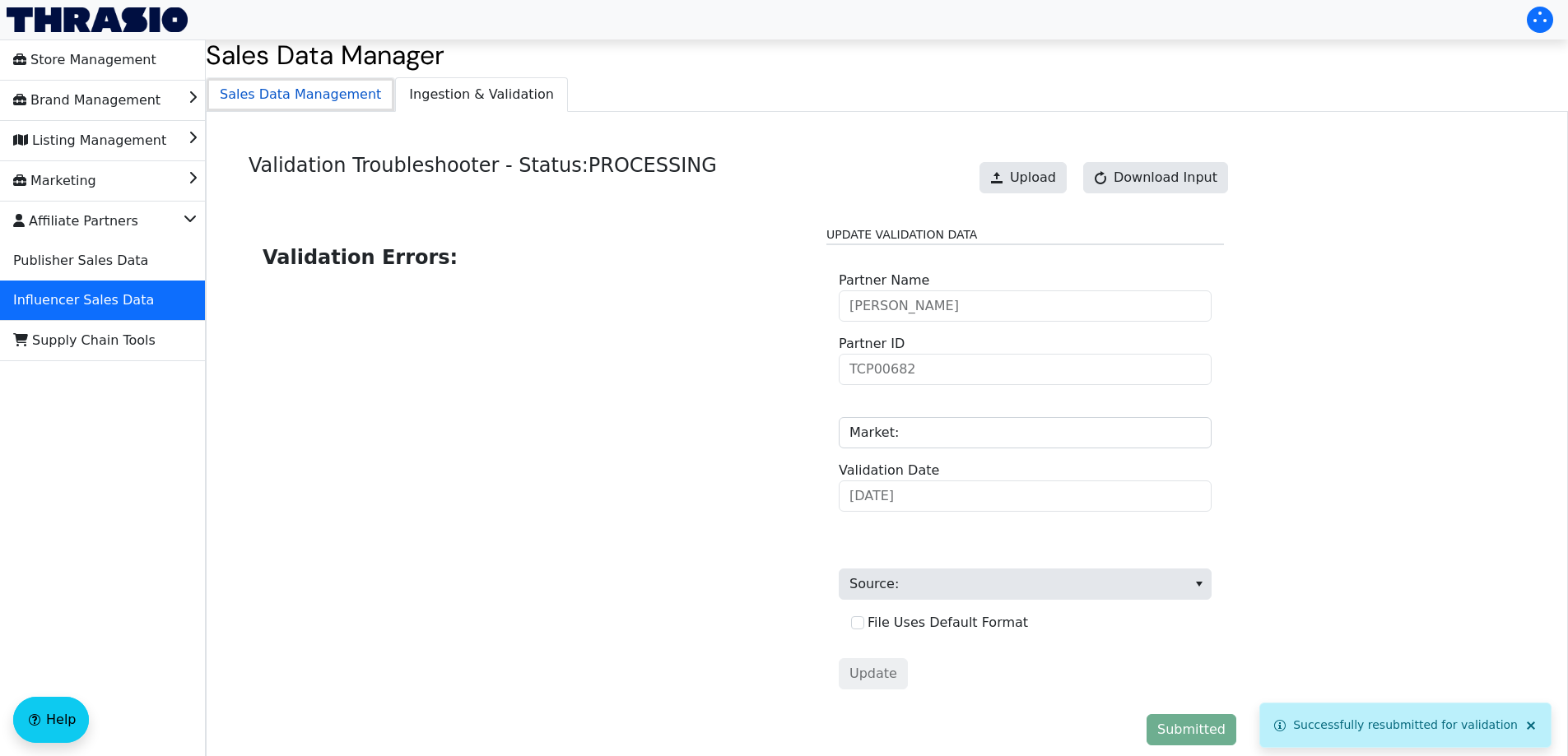
click at [262, 87] on span "Sales Data Management" at bounding box center [300, 94] width 188 height 33
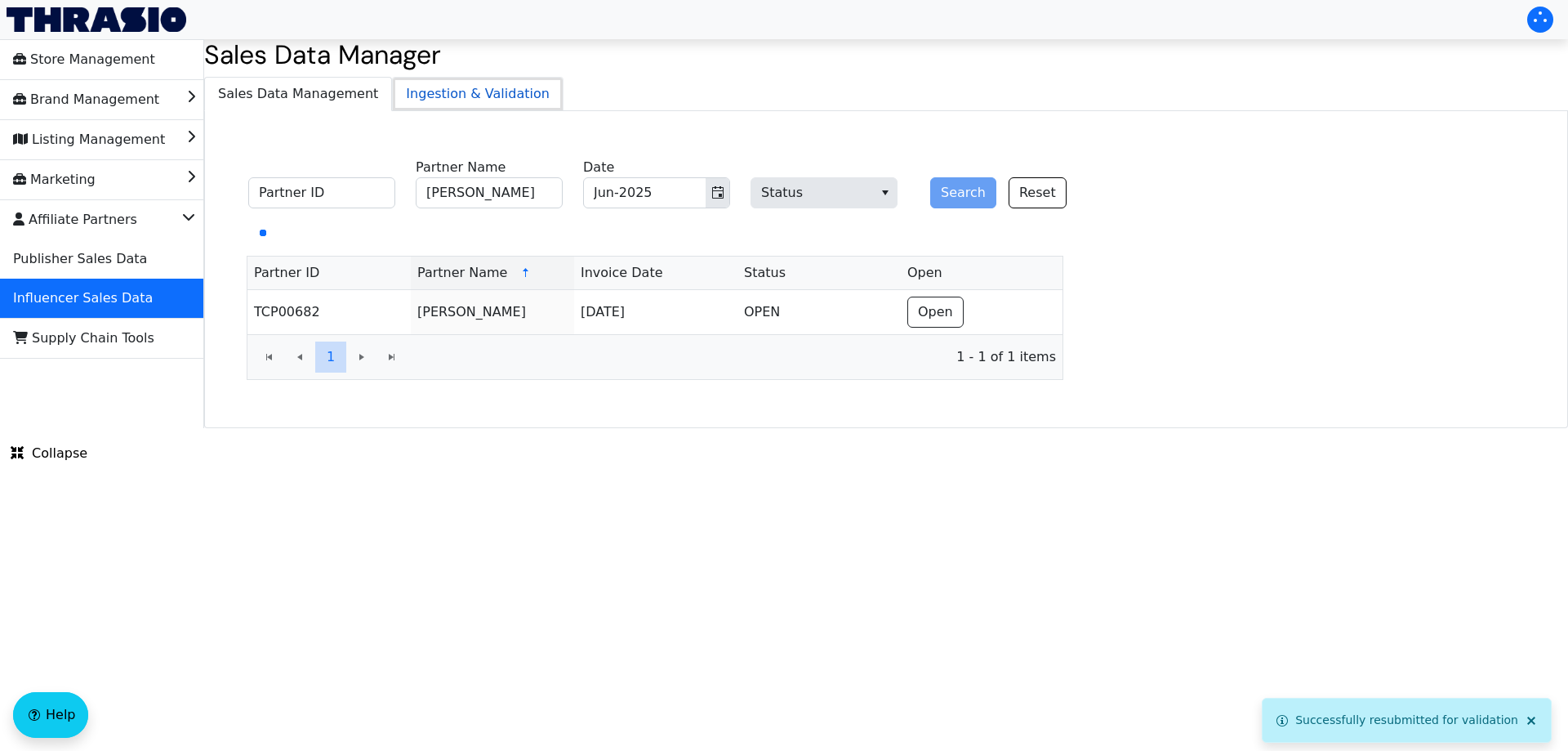
click at [430, 93] on span "Ingestion & Validation" at bounding box center [478, 94] width 170 height 33
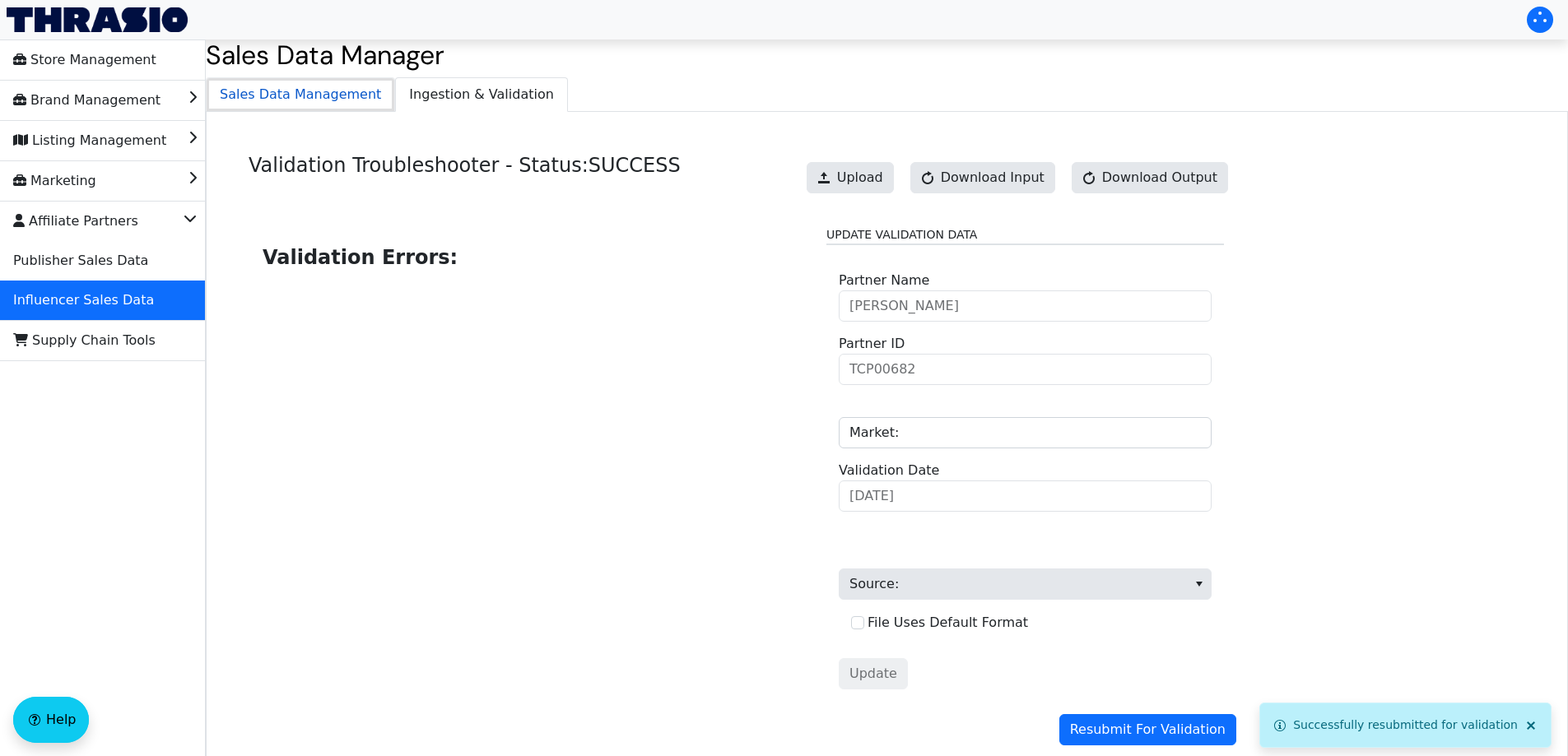
click at [289, 95] on span "Sales Data Management" at bounding box center [300, 94] width 188 height 33
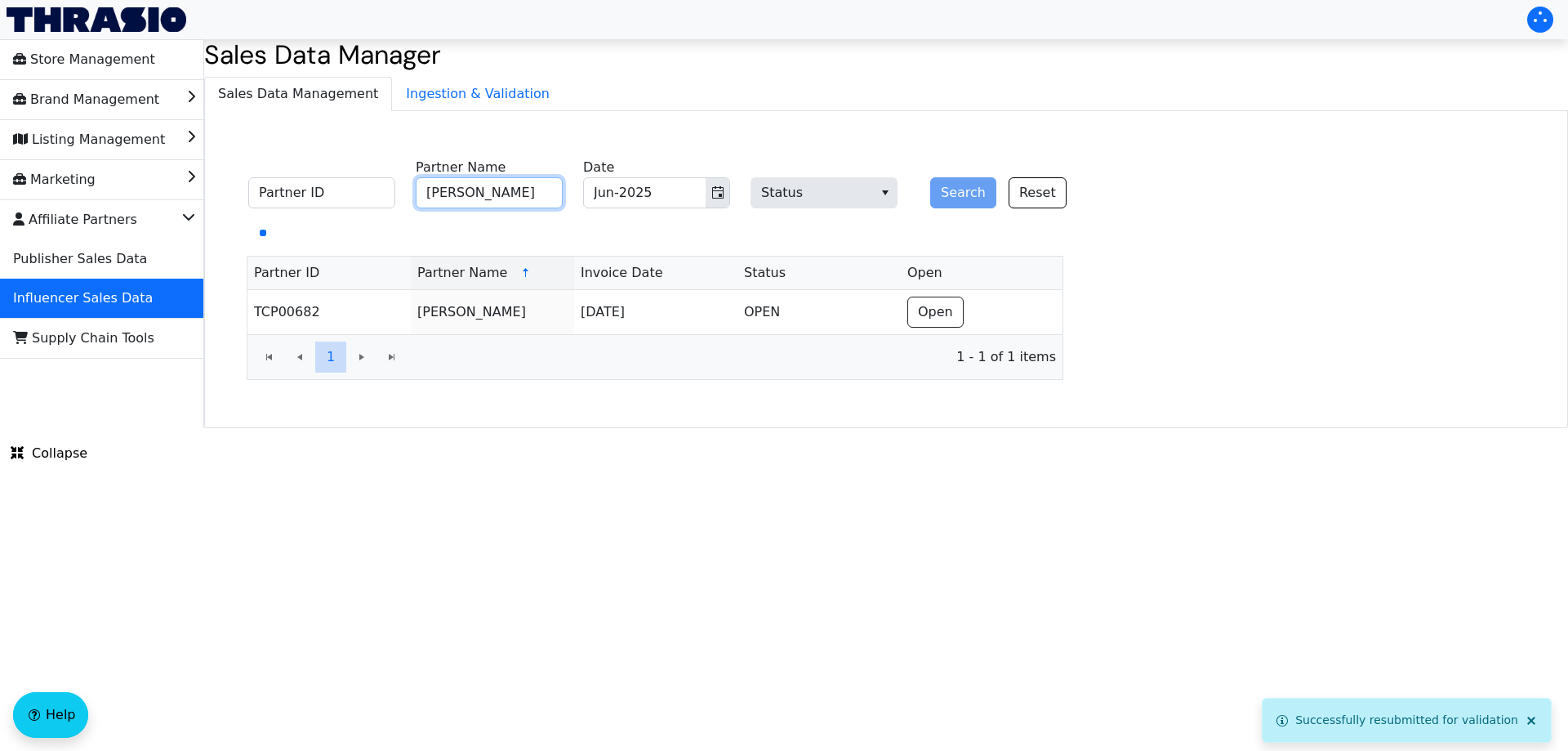
click at [495, 202] on input "[PERSON_NAME]" at bounding box center [489, 193] width 147 height 31
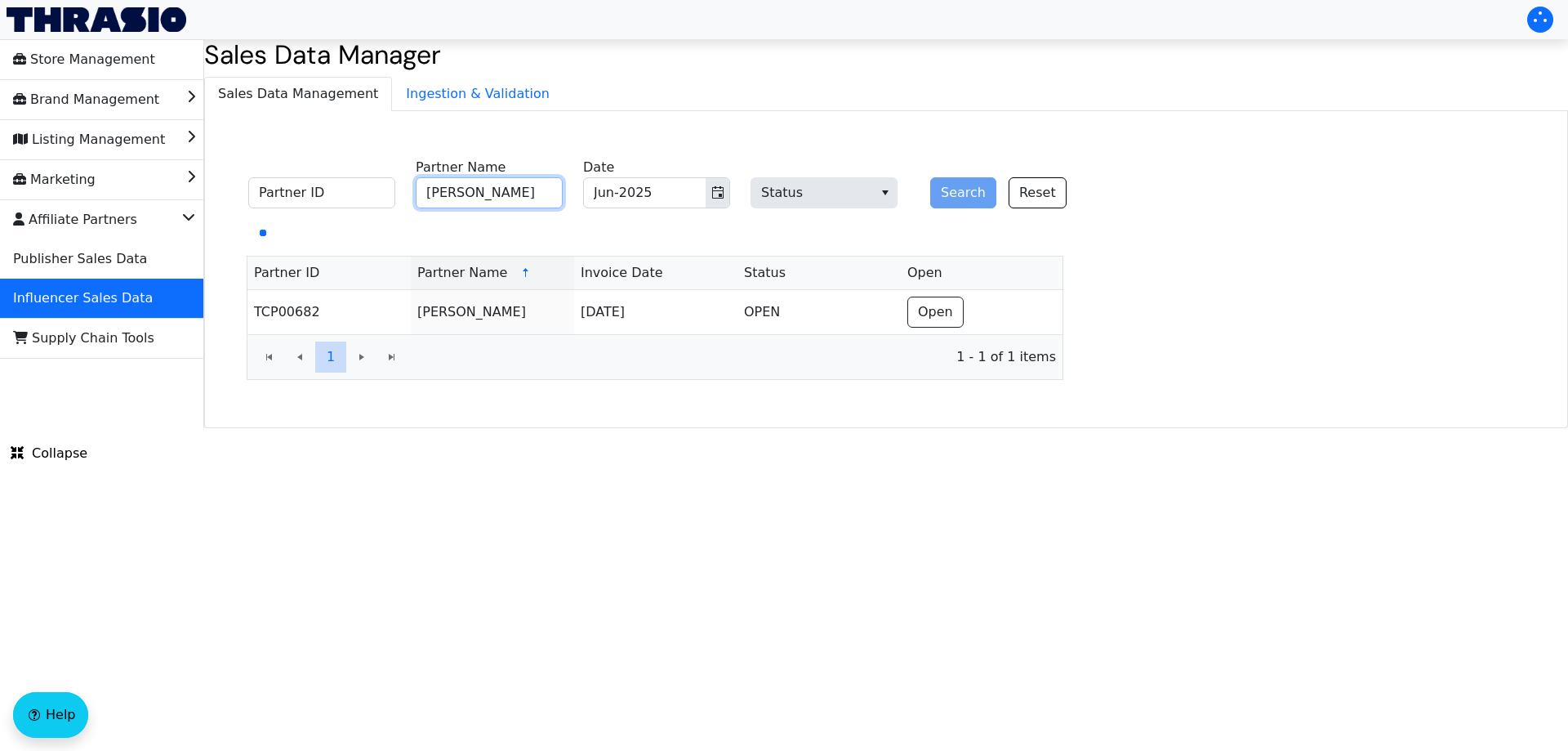
paste input "[PERSON_NAME]"
click at [722, 197] on span "Toggle calendar" at bounding box center [718, 193] width 13 height 19
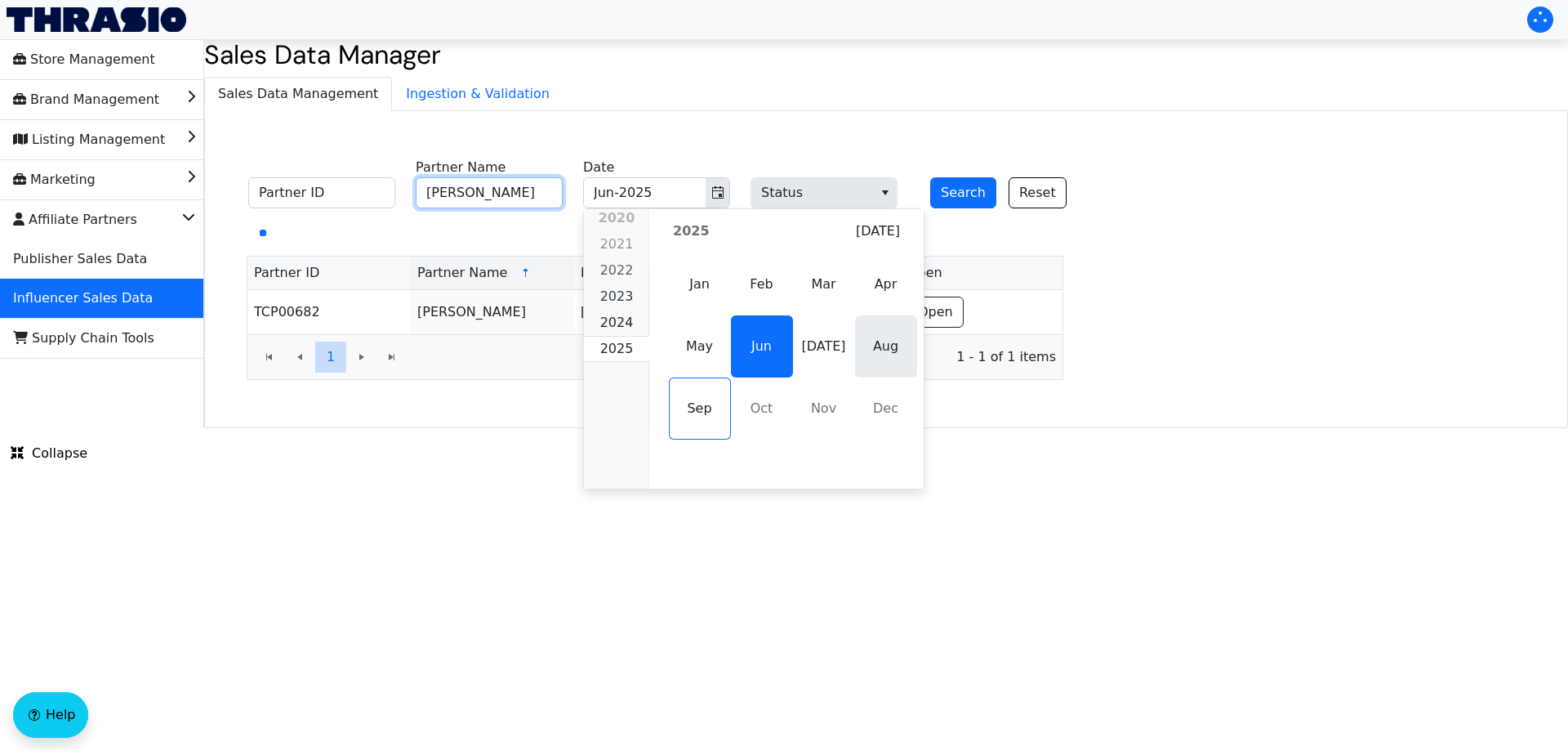
click at [866, 355] on span "Aug" at bounding box center [886, 347] width 62 height 62
type input "[PERSON_NAME]"
type input "Aug-2025"
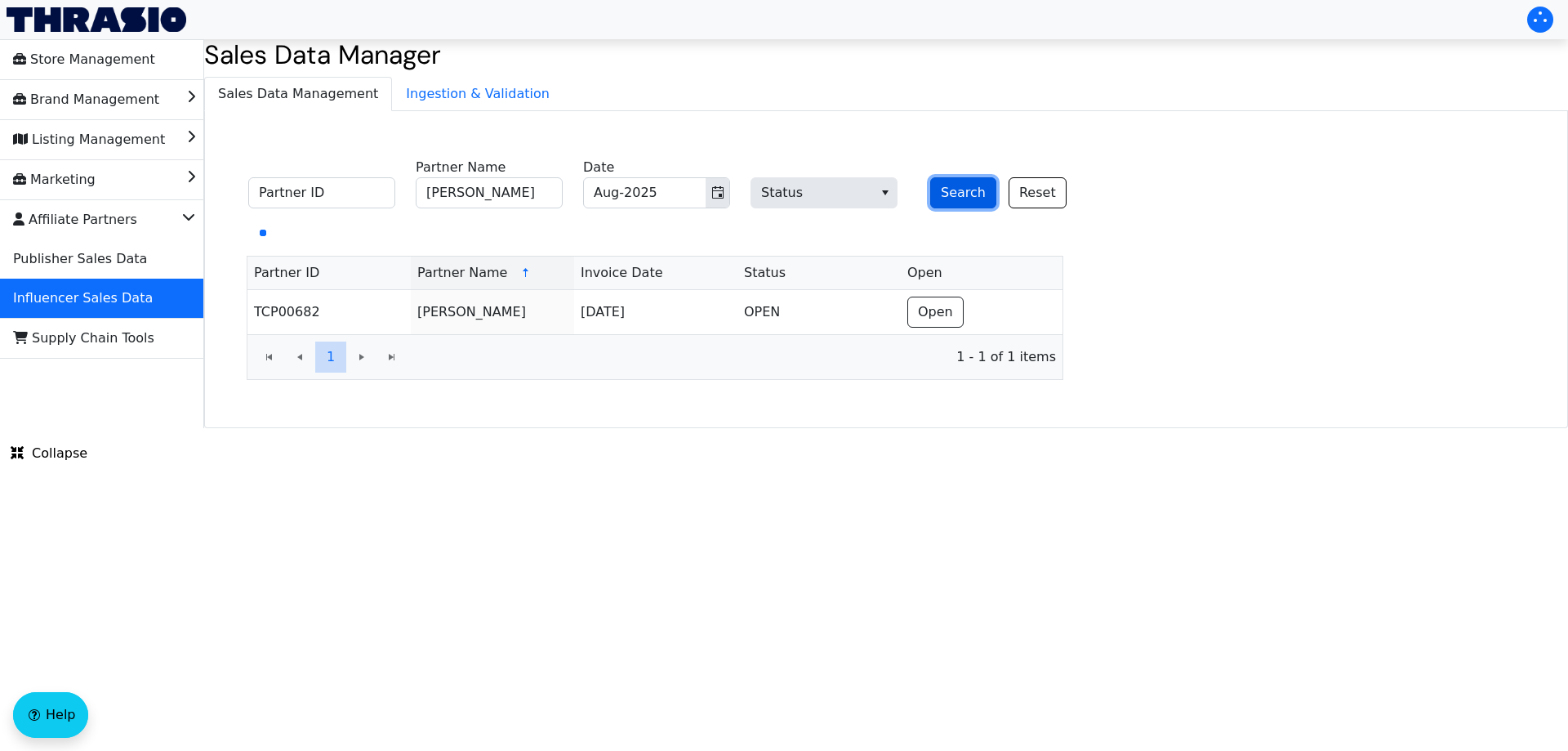
click at [951, 195] on button "Search" at bounding box center [963, 193] width 66 height 31
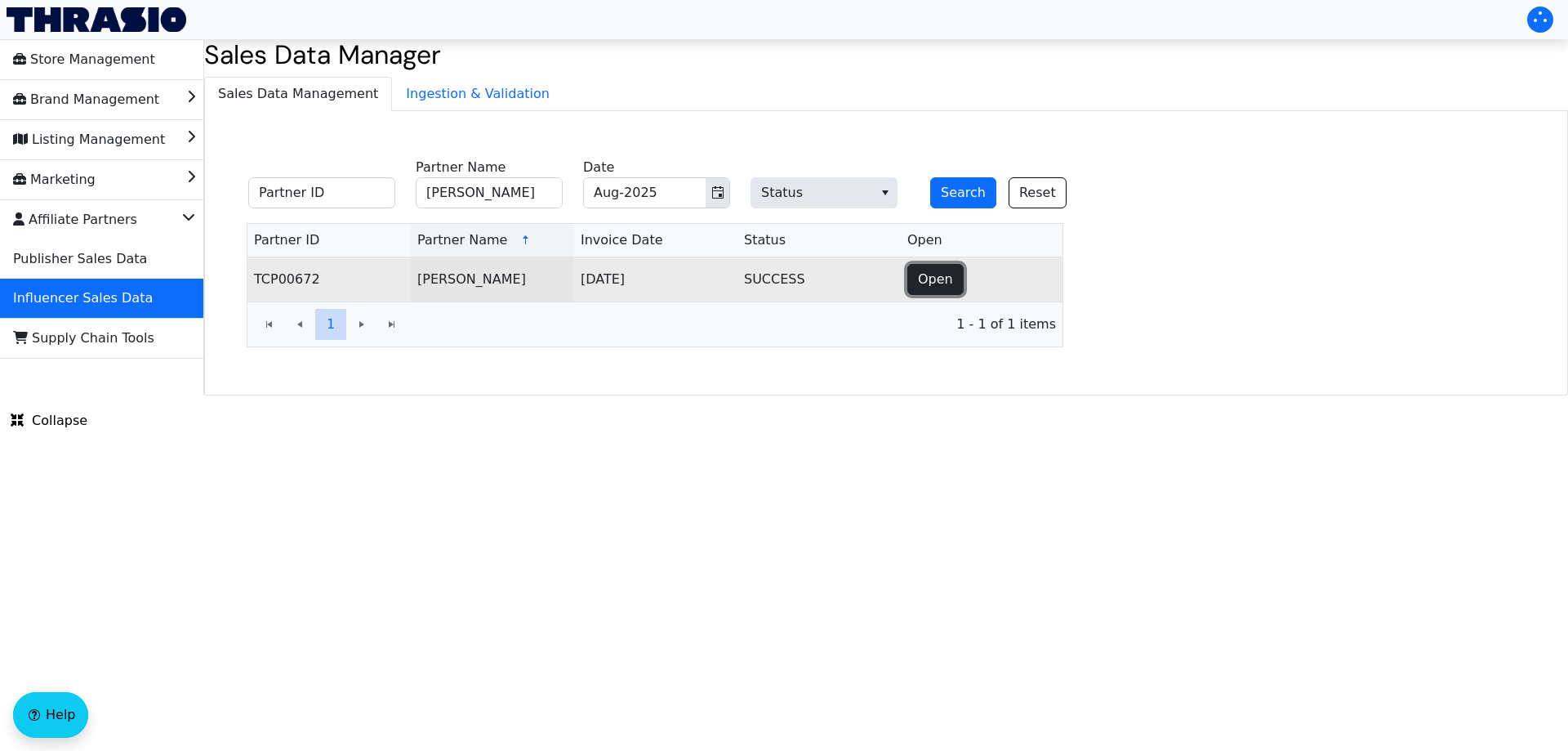
click at [937, 279] on span "Open" at bounding box center [935, 279] width 35 height 19
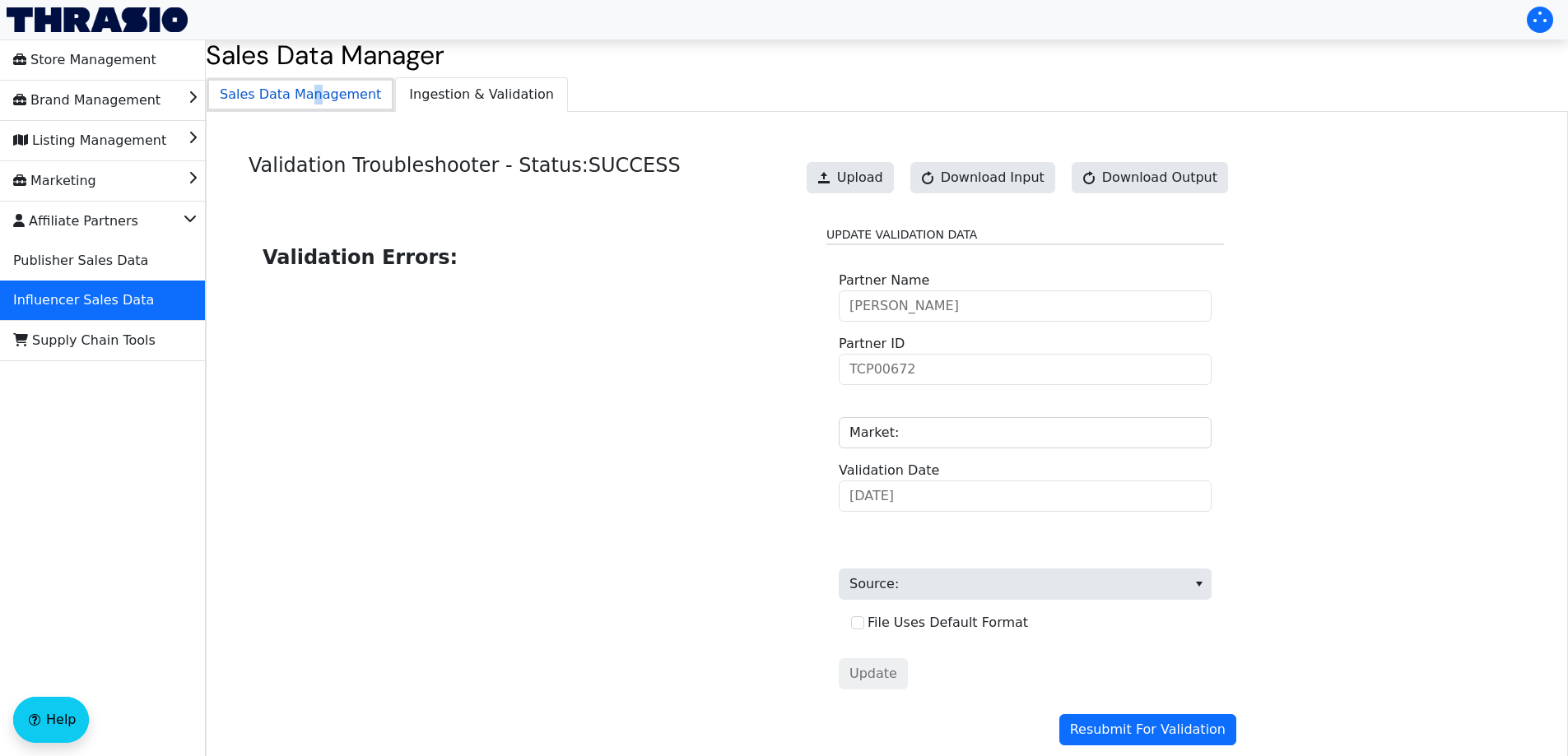
click at [305, 108] on span "Sales Data Management" at bounding box center [300, 94] width 188 height 33
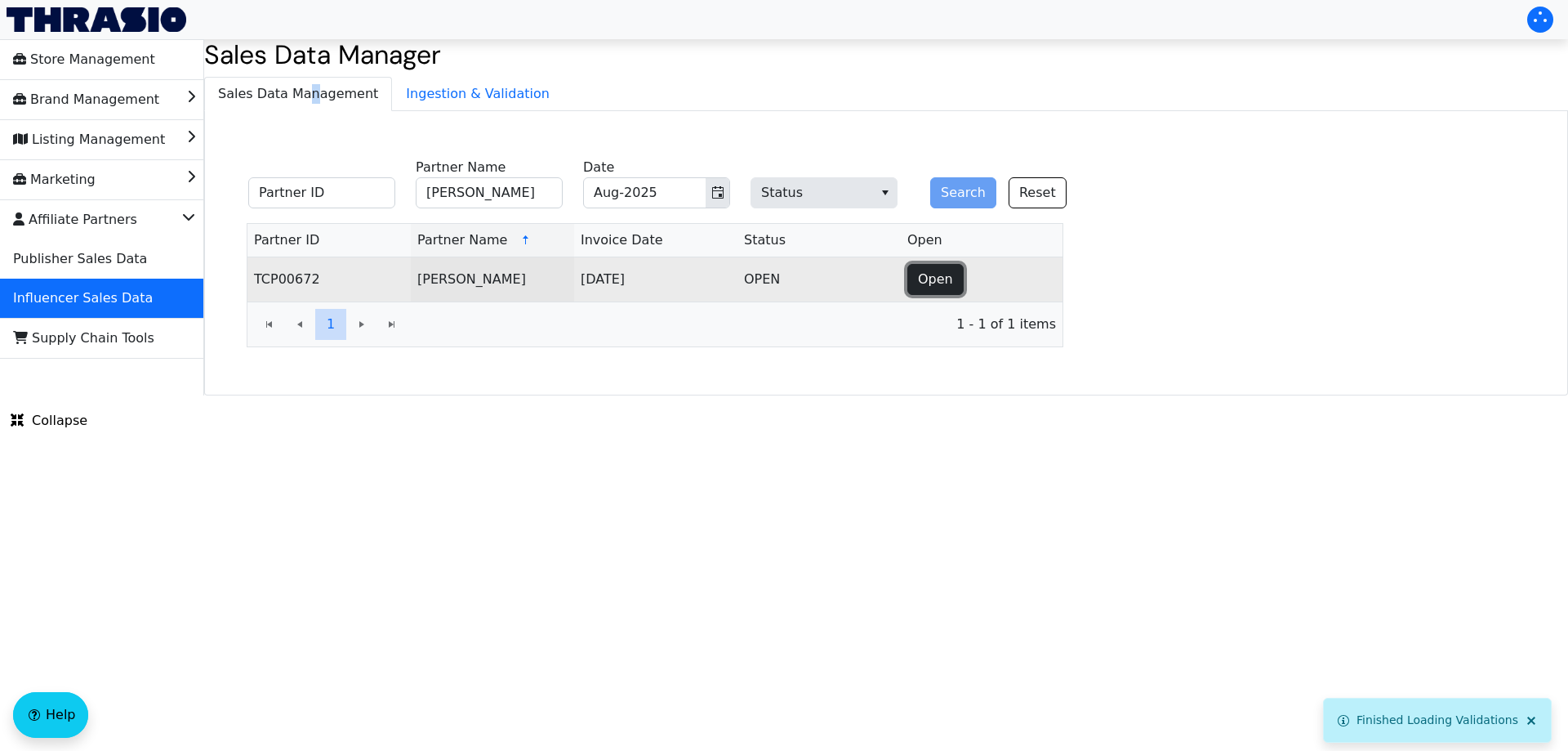
click at [952, 278] on button "Open" at bounding box center [935, 279] width 56 height 31
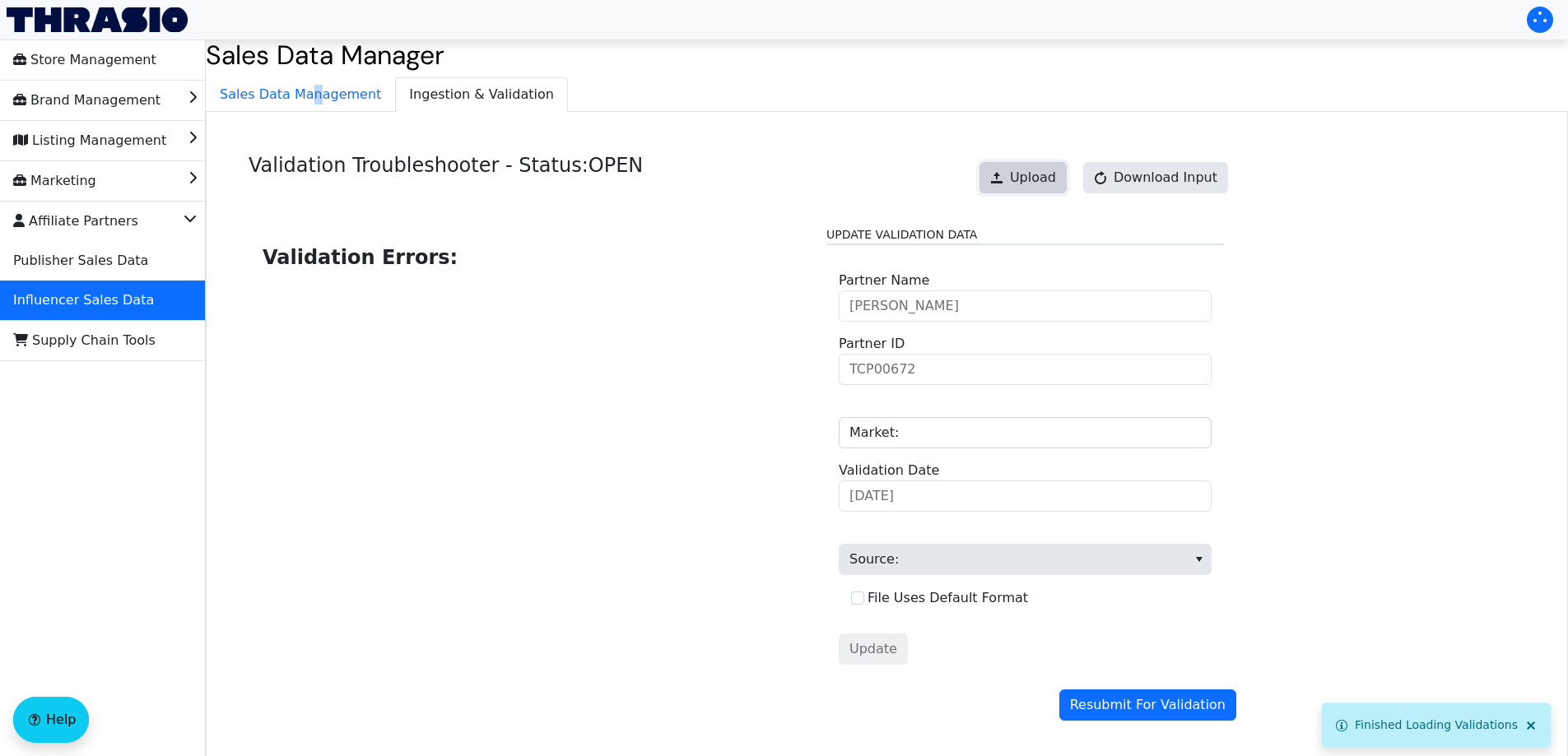
click at [1055, 183] on span "Upload" at bounding box center [1033, 177] width 46 height 19
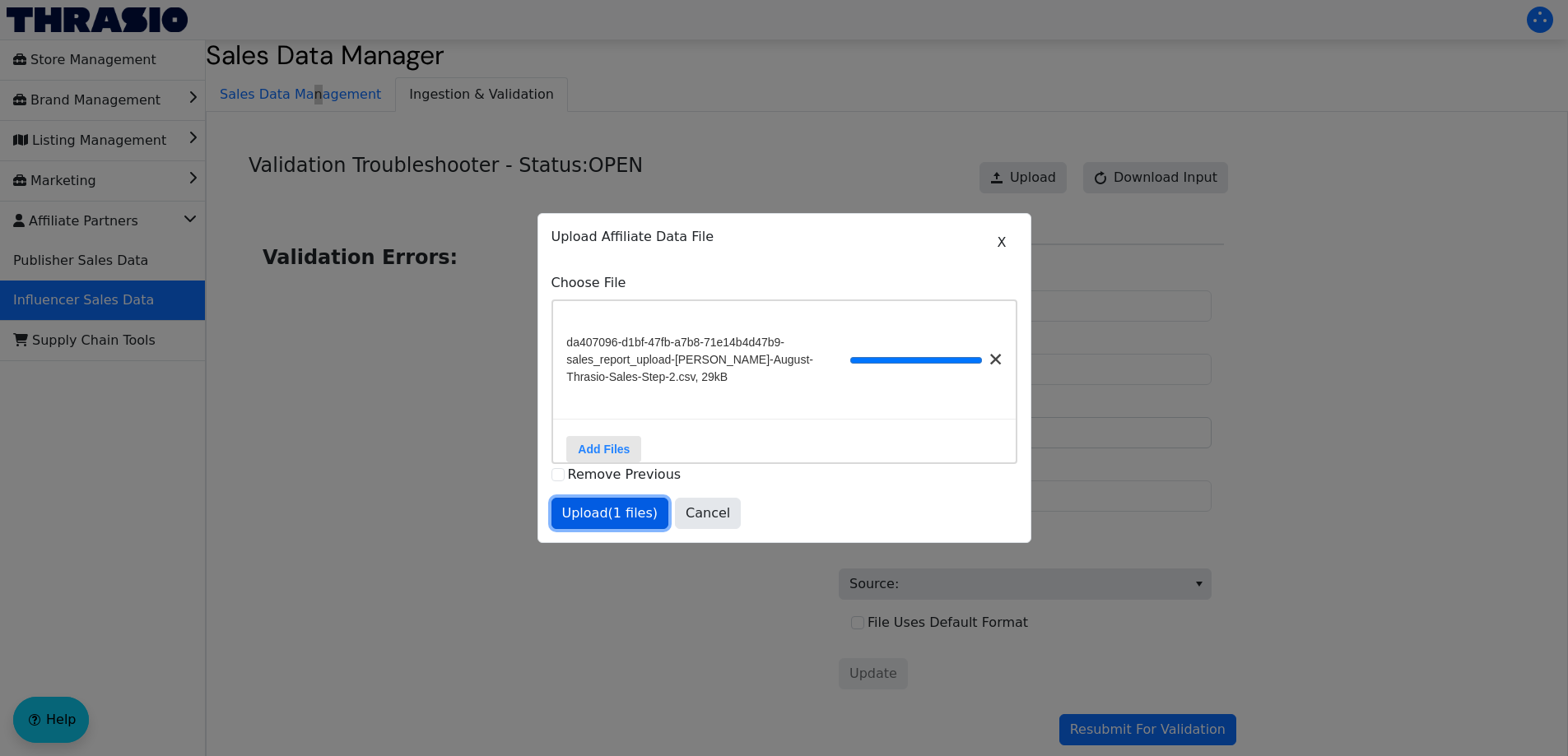
click at [609, 513] on span "Upload (1 files)" at bounding box center [610, 512] width 96 height 19
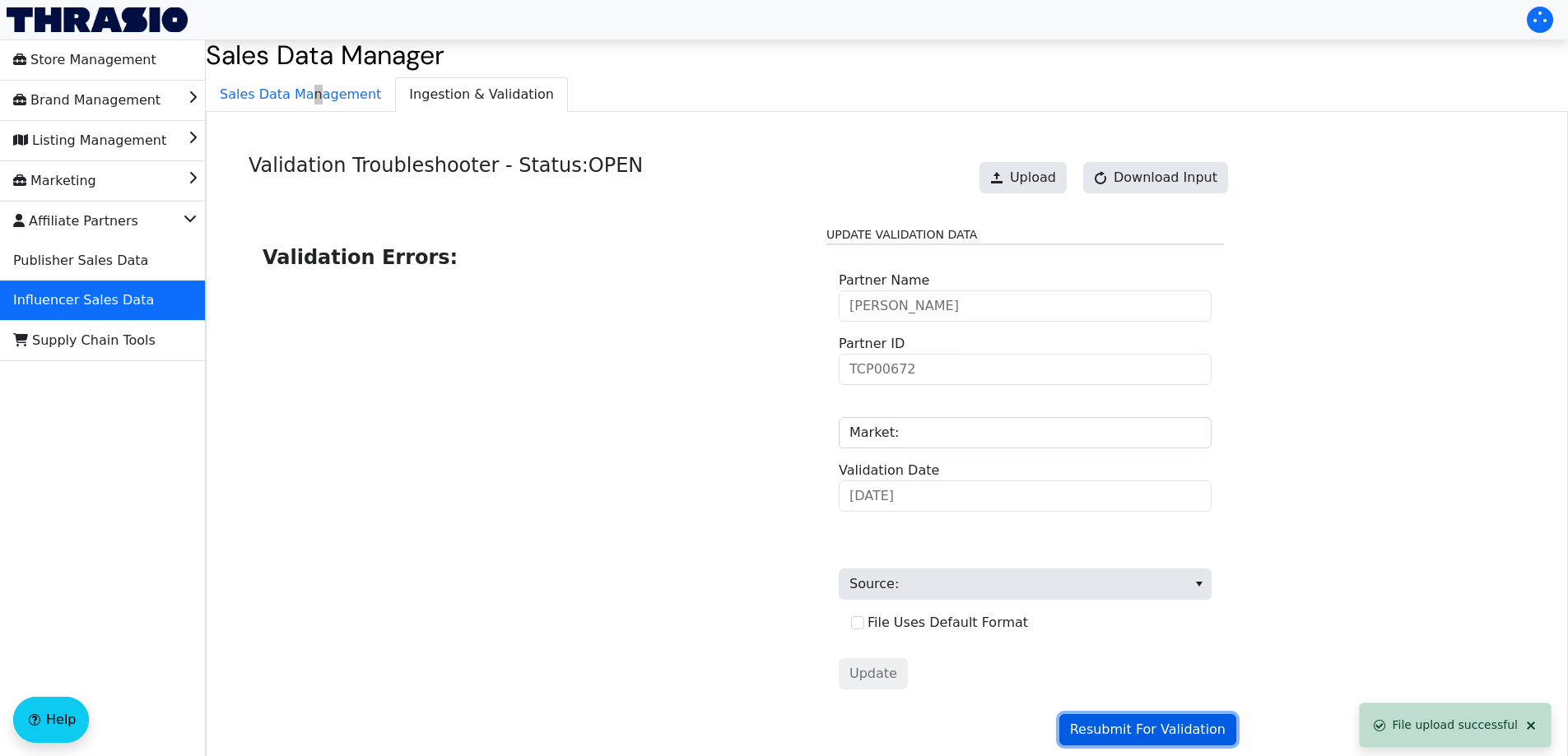
click at [1111, 725] on span "Resubmit For Validation" at bounding box center [1147, 729] width 155 height 19
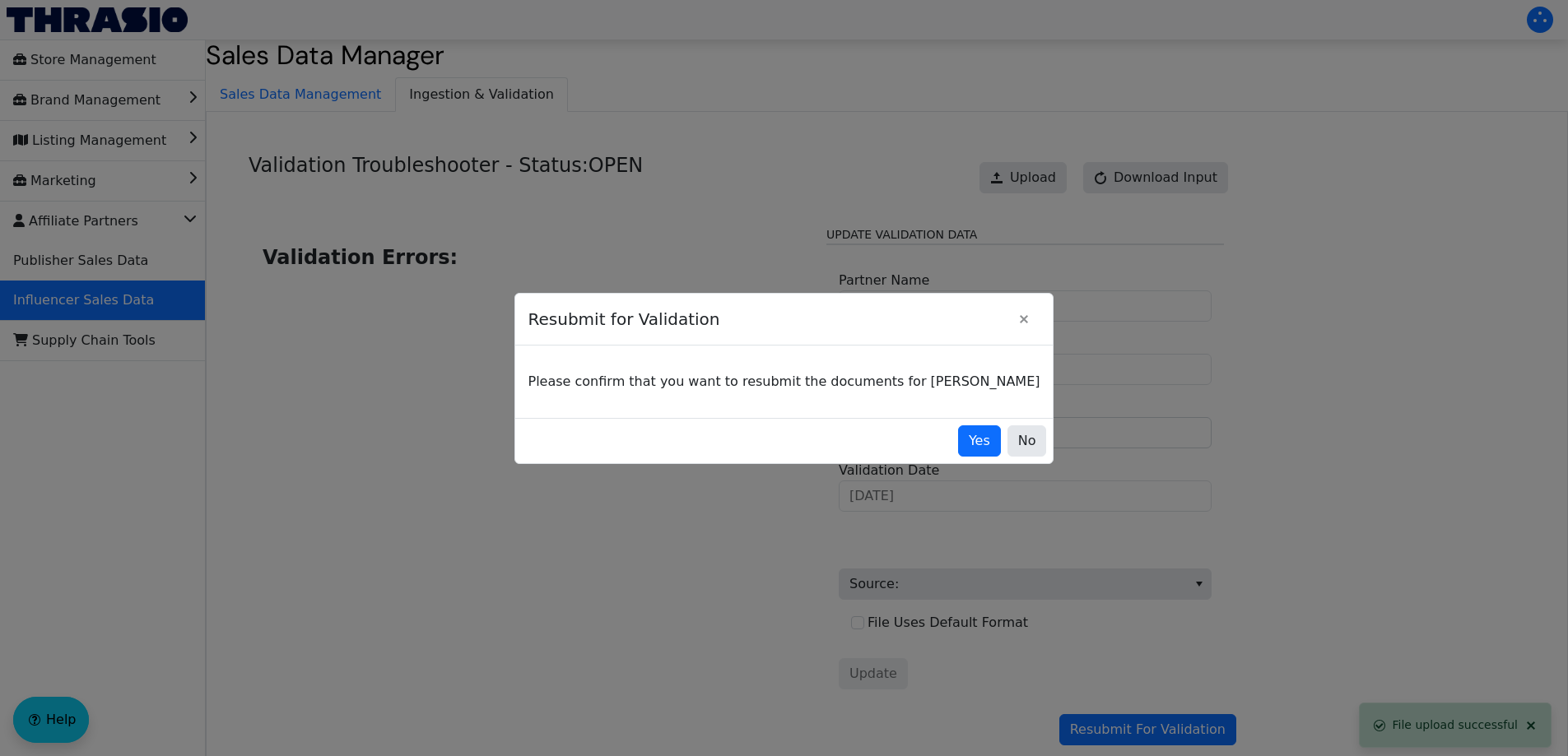
click at [940, 401] on div "Please confirm that you want to resubmit the documents for [PERSON_NAME]" at bounding box center [784, 382] width 538 height 72
click at [969, 434] on span "Yes" at bounding box center [979, 441] width 21 height 19
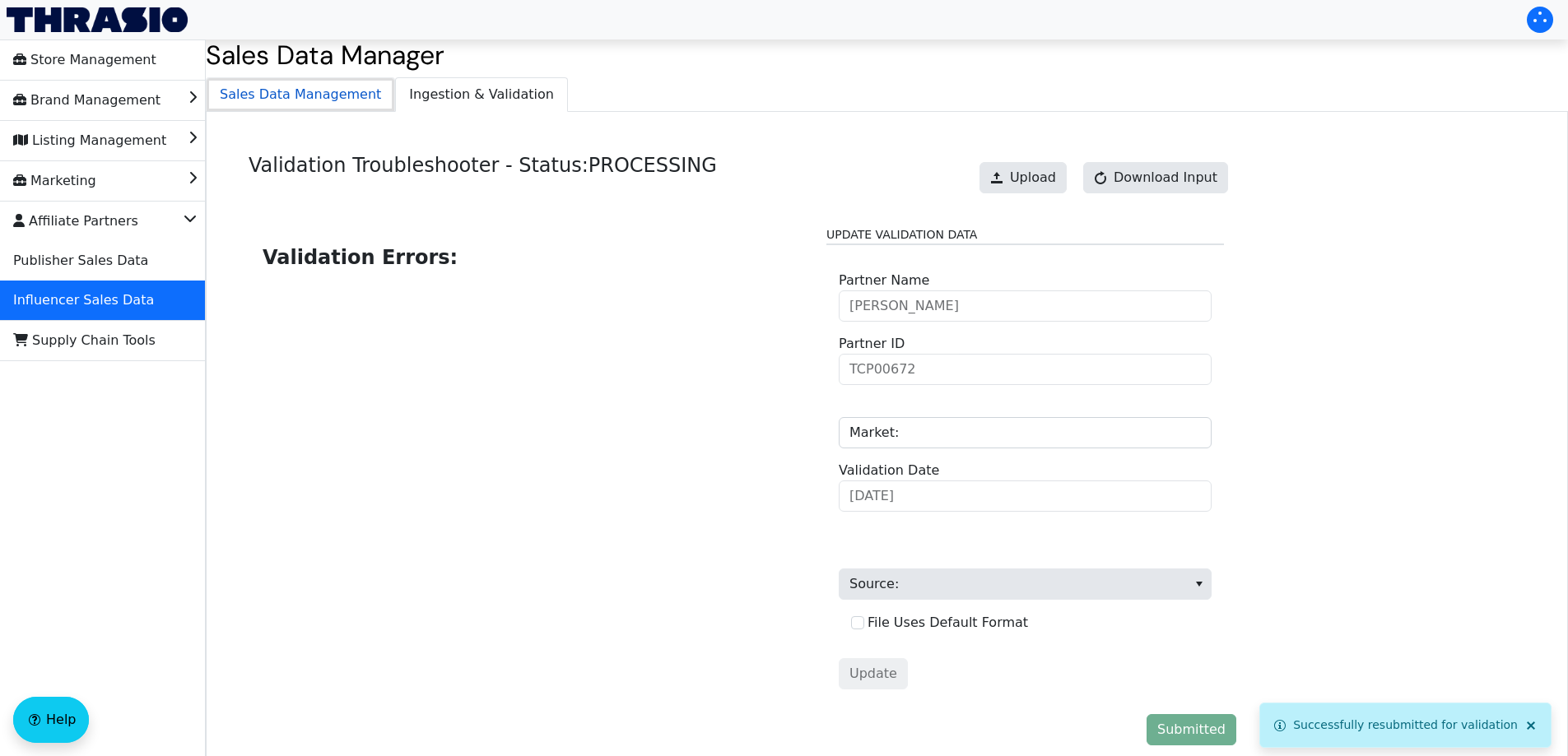
click at [280, 88] on span "Sales Data Management" at bounding box center [300, 94] width 188 height 33
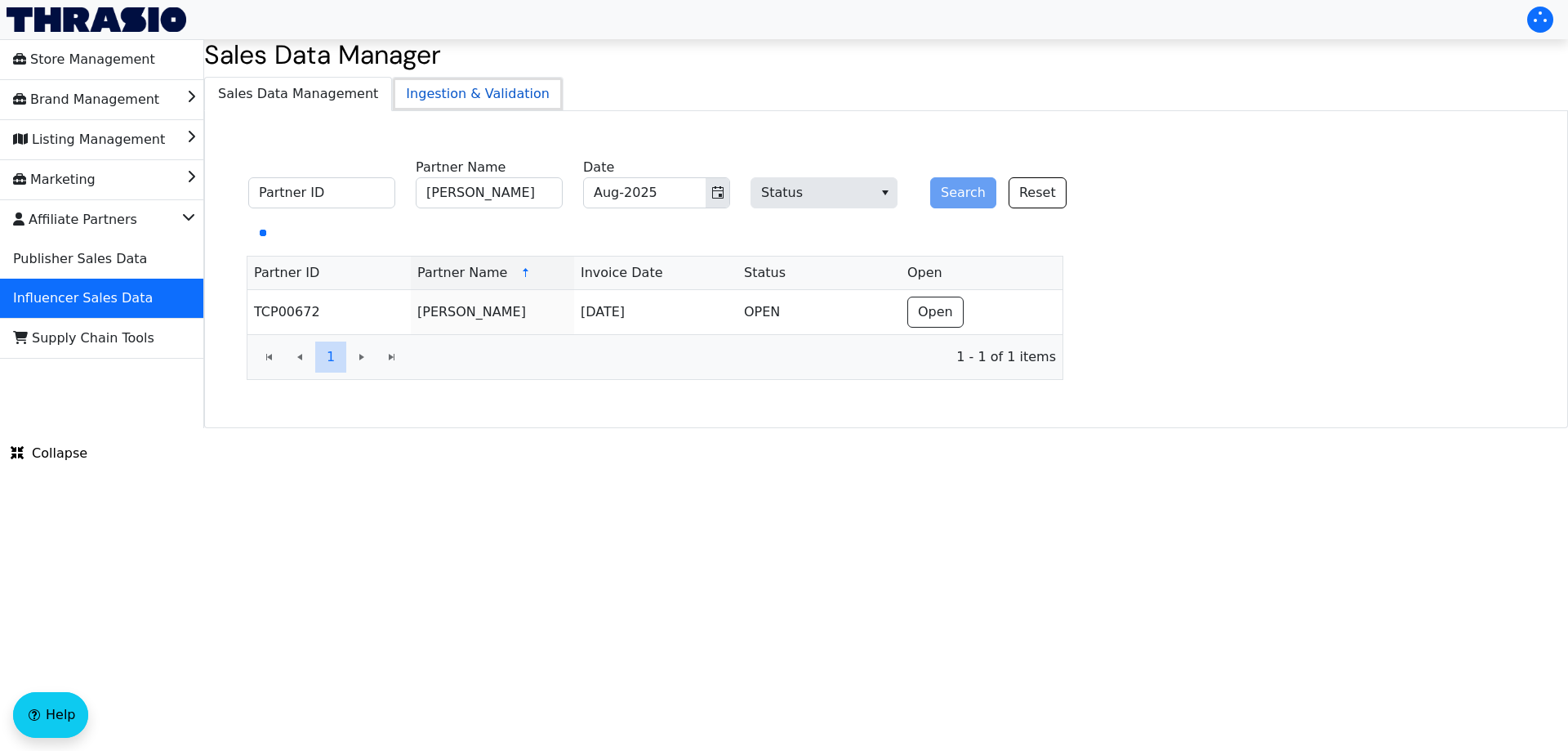
click at [396, 85] on span "Ingestion & Validation" at bounding box center [478, 94] width 170 height 33
